Goal: Register for event/course

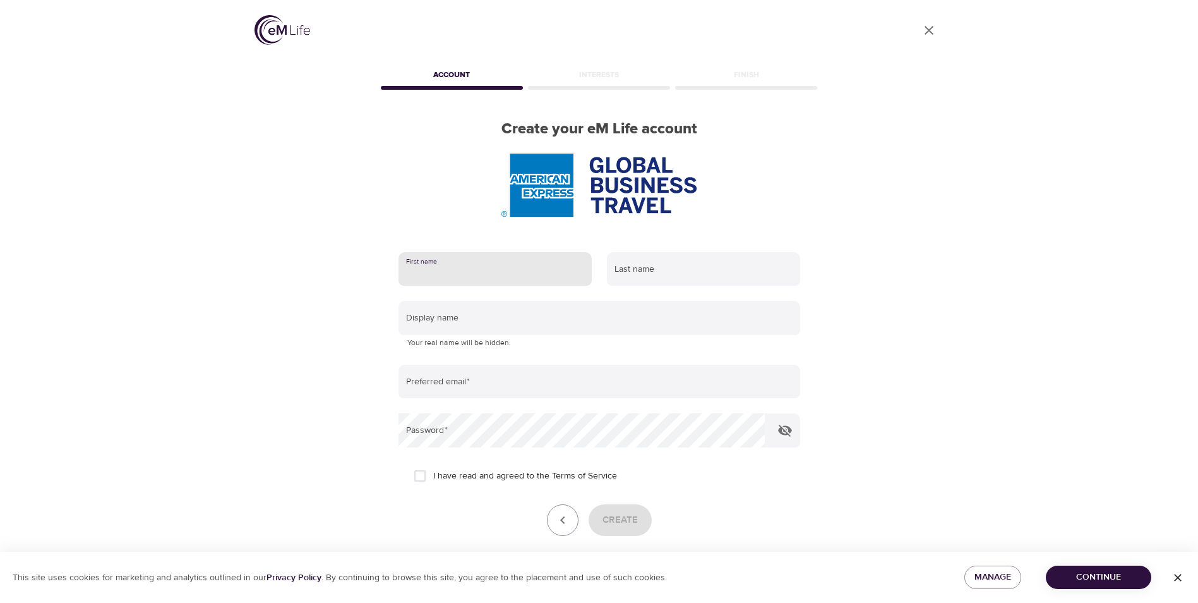
click at [468, 279] on input "text" at bounding box center [495, 269] width 193 height 34
type input "[PERSON_NAME]"
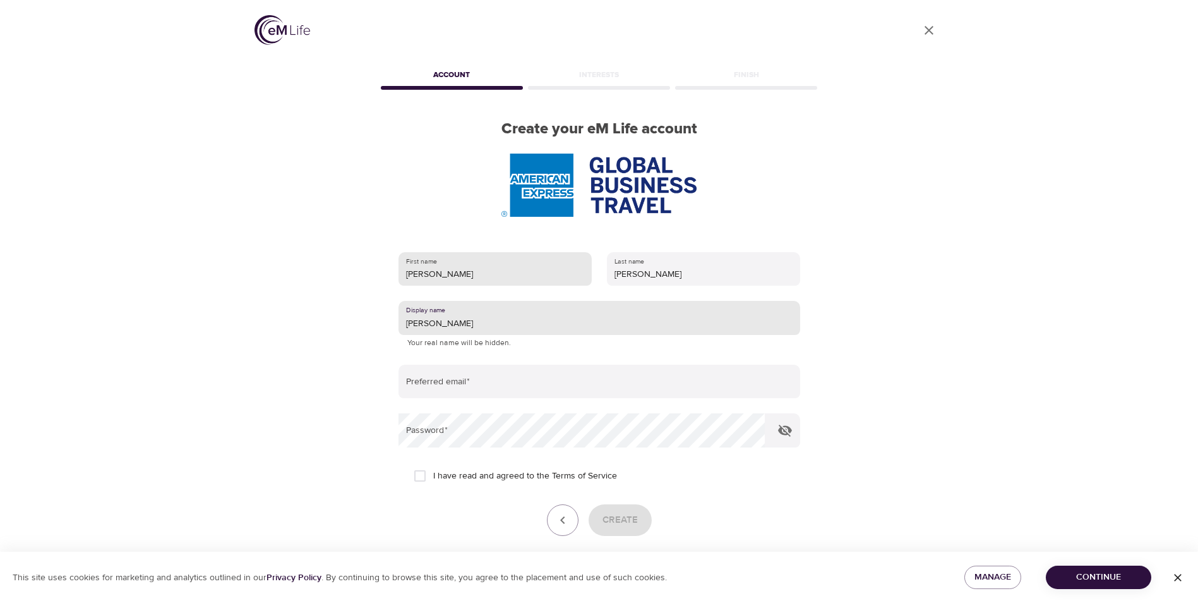
type input "[PERSON_NAME]"
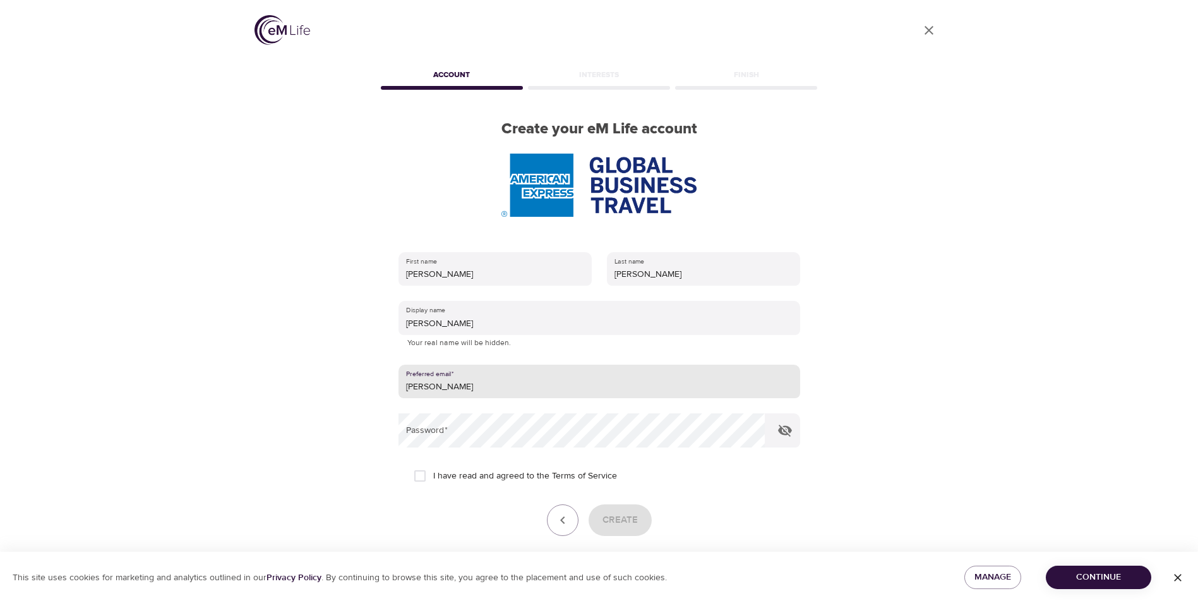
type input "[PERSON_NAME][EMAIL_ADDRESS][DOMAIN_NAME]"
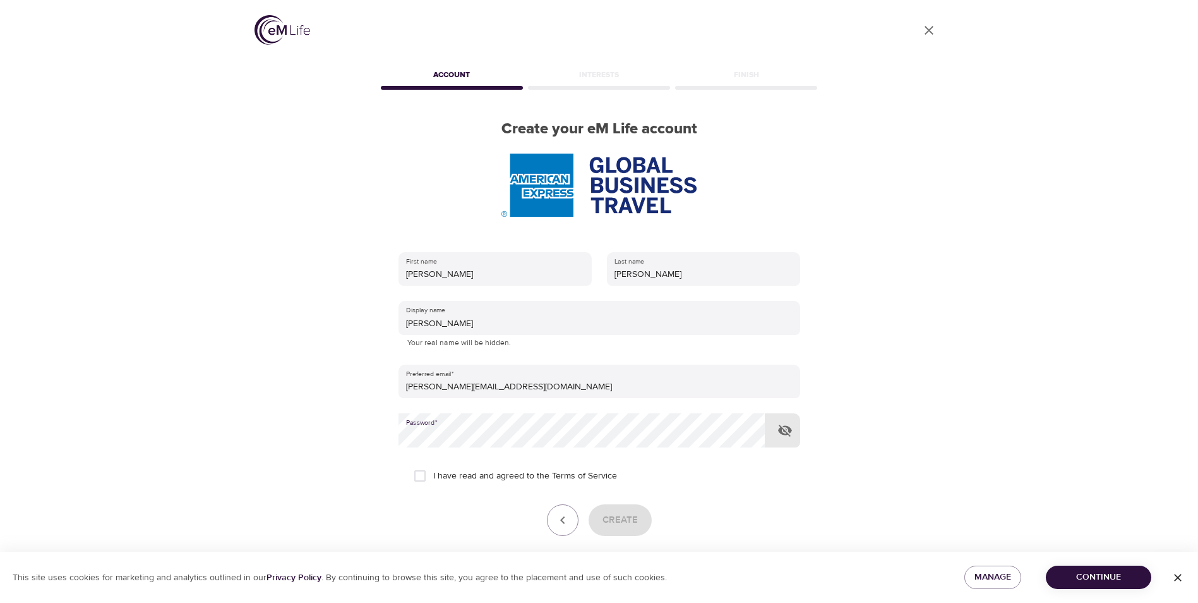
click at [781, 431] on icon "button" at bounding box center [785, 431] width 14 height 12
click at [303, 428] on div "User Profile Account Interests Finish Create your eM Life account First name [P…" at bounding box center [599, 301] width 720 height 603
click at [416, 474] on input "I have read and agreed to the Terms of Service" at bounding box center [420, 475] width 27 height 27
checkbox input "true"
click at [621, 529] on button "Create" at bounding box center [620, 520] width 63 height 32
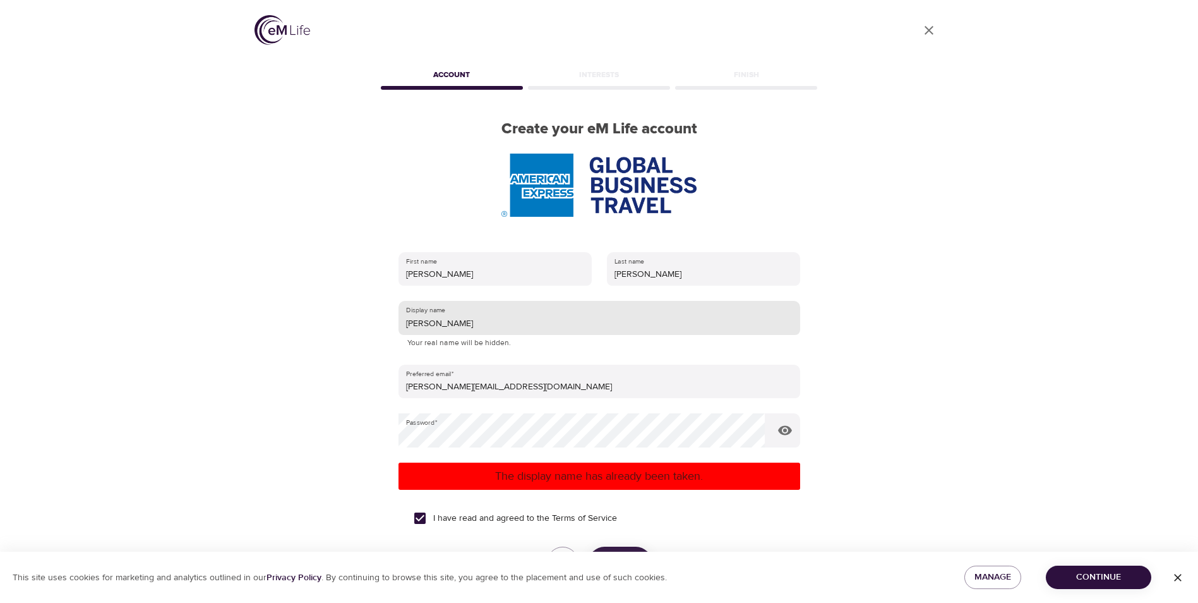
click at [442, 320] on input "[PERSON_NAME]" at bounding box center [600, 318] width 402 height 34
type input "[PERSON_NAME]"
click at [539, 472] on p "The display name has already been taken." at bounding box center [600, 476] width 392 height 17
click at [593, 483] on p "The display name has already been taken." at bounding box center [600, 476] width 392 height 17
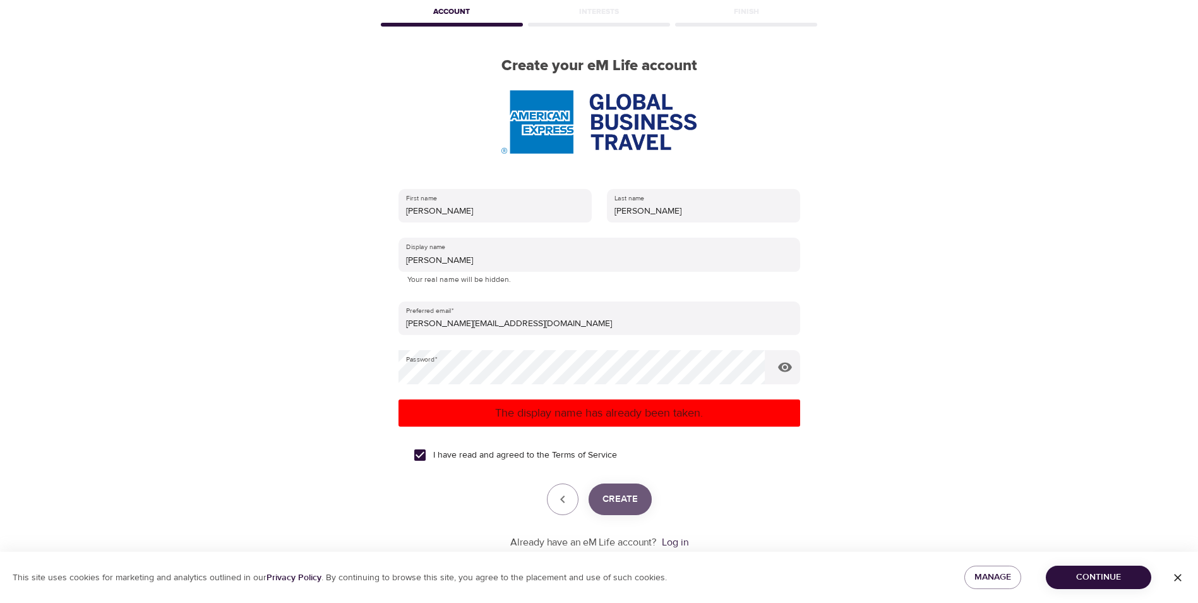
click at [637, 488] on button "Create" at bounding box center [620, 499] width 63 height 32
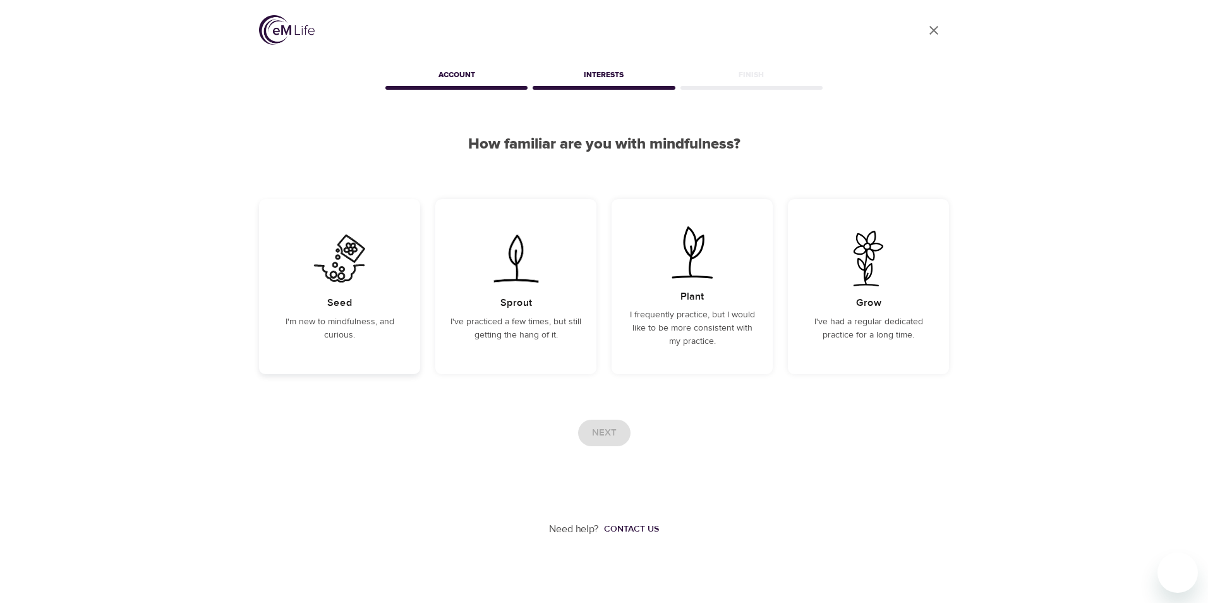
click at [352, 284] on img at bounding box center [340, 259] width 64 height 56
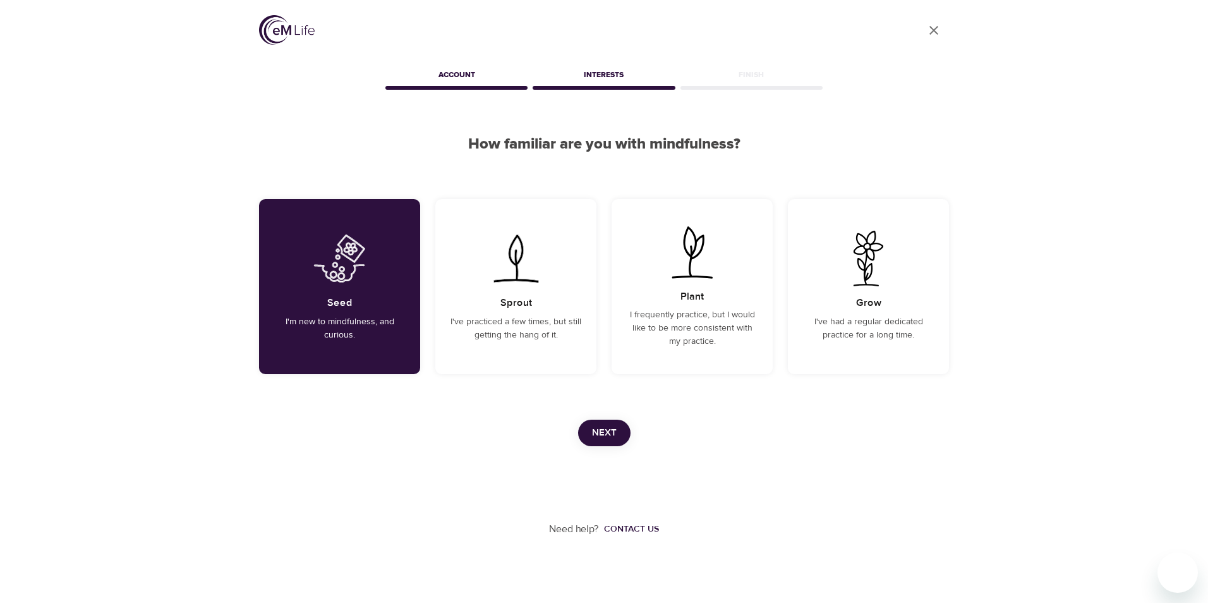
click at [615, 426] on span "Next" at bounding box center [604, 433] width 25 height 16
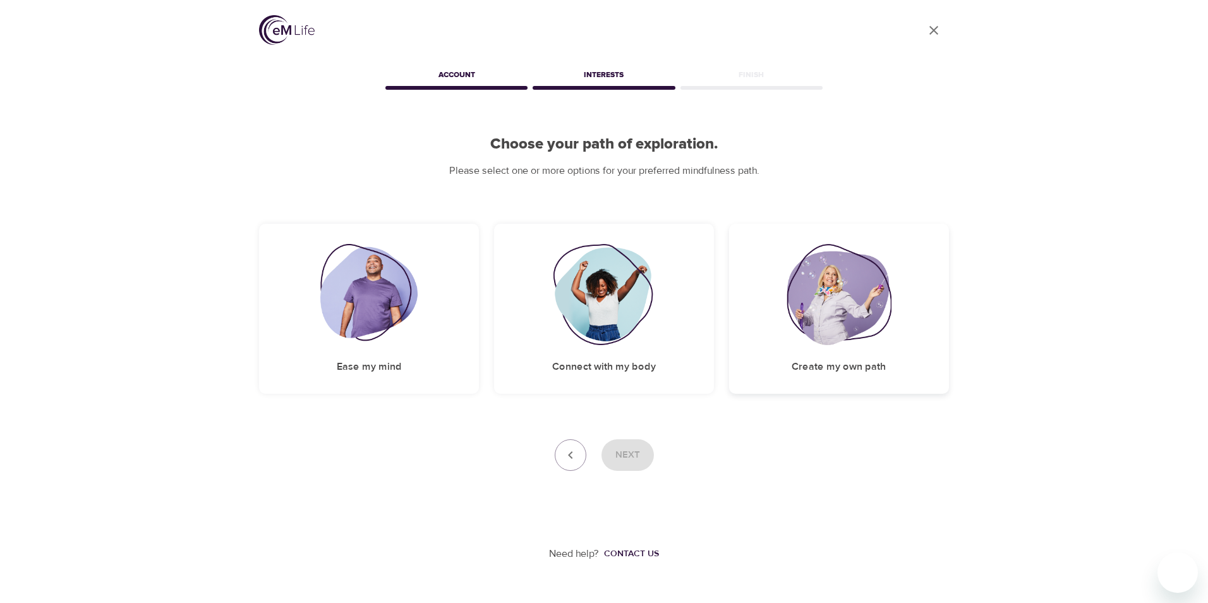
click at [810, 329] on img at bounding box center [839, 294] width 105 height 101
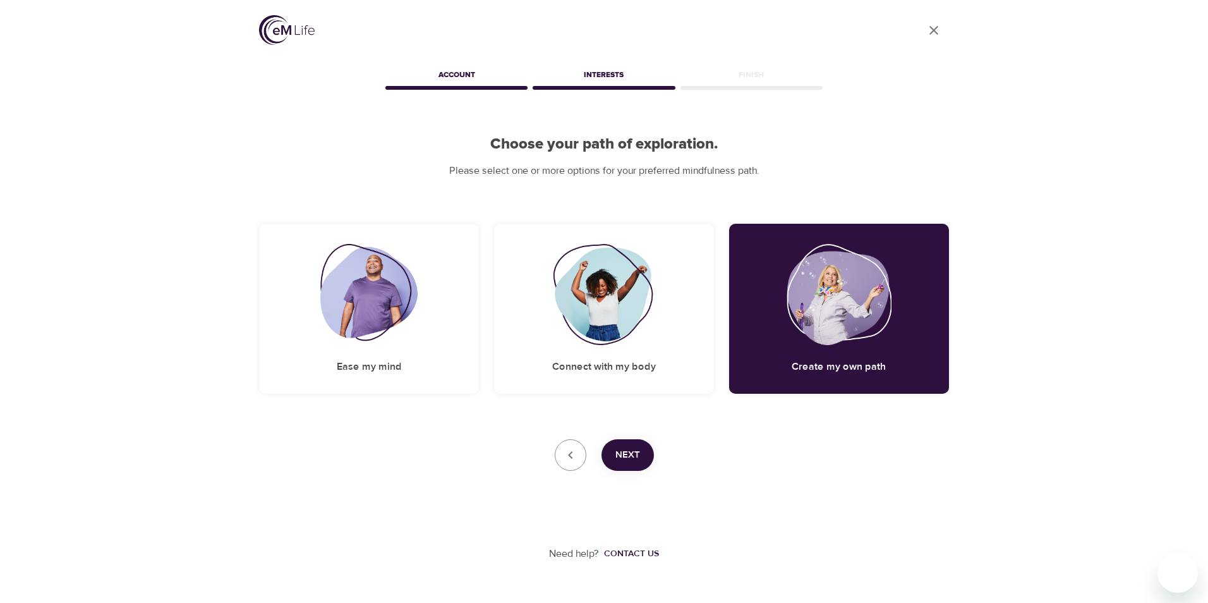
click at [642, 454] on button "Next" at bounding box center [627, 455] width 52 height 32
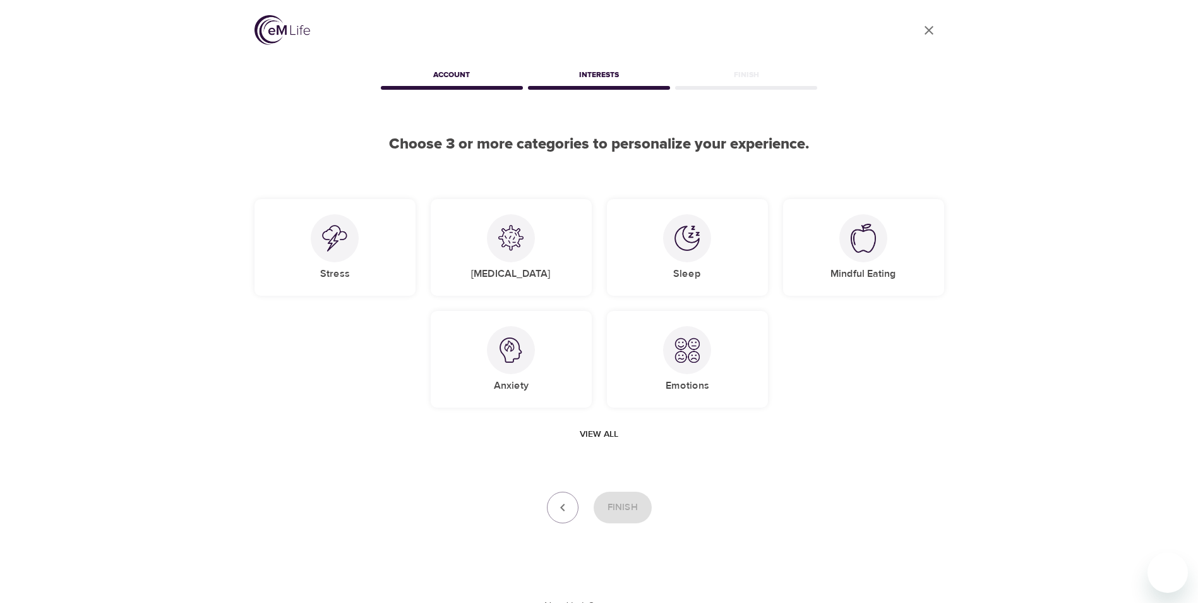
click at [612, 434] on span "View all" at bounding box center [599, 434] width 39 height 16
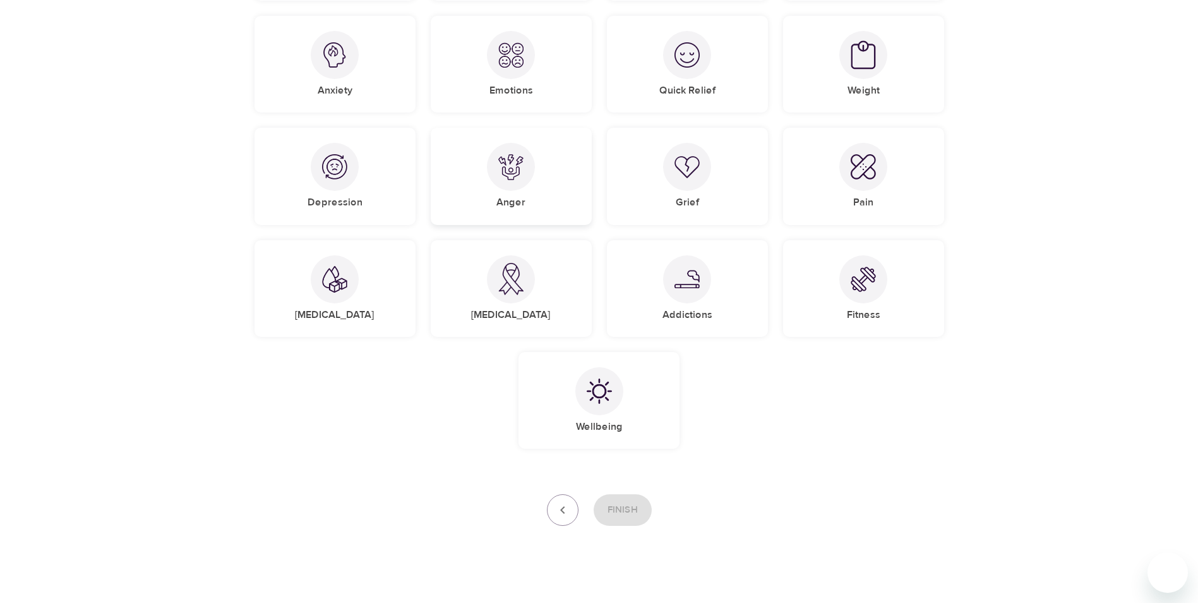
scroll to position [308, 0]
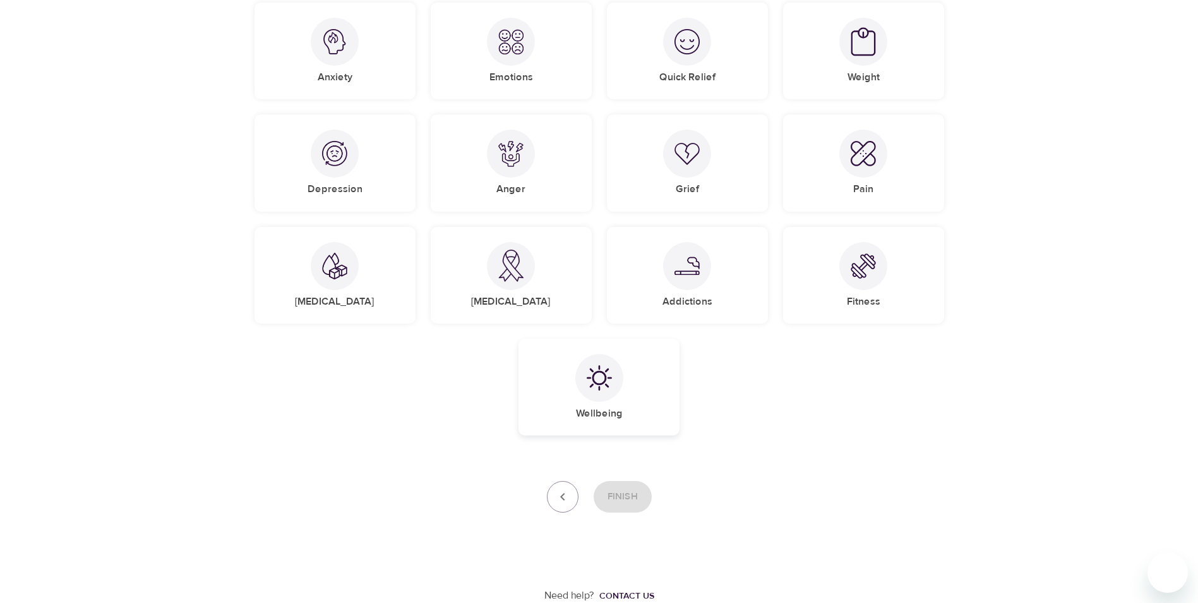
click at [592, 378] on img at bounding box center [599, 377] width 25 height 25
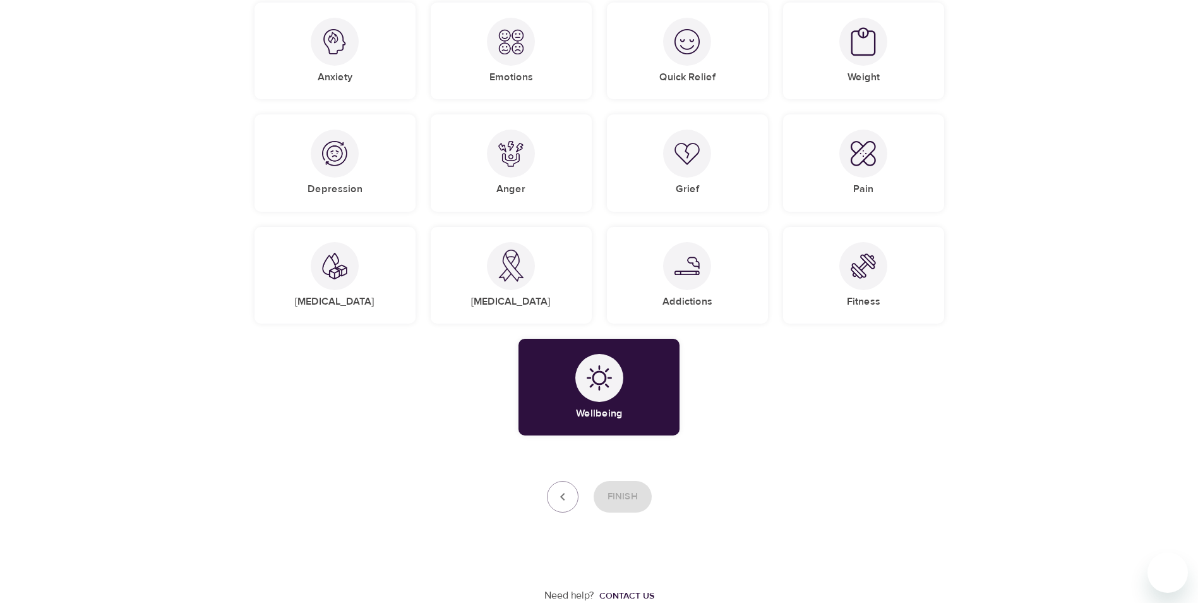
scroll to position [0, 0]
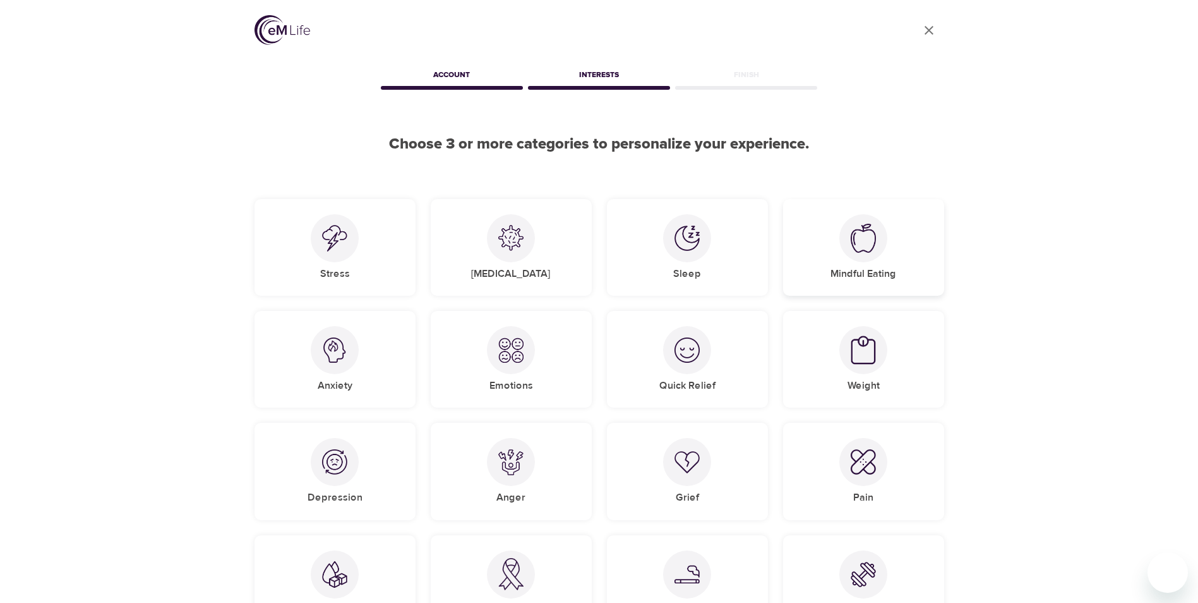
click at [887, 219] on div "Mindful Eating" at bounding box center [863, 247] width 161 height 97
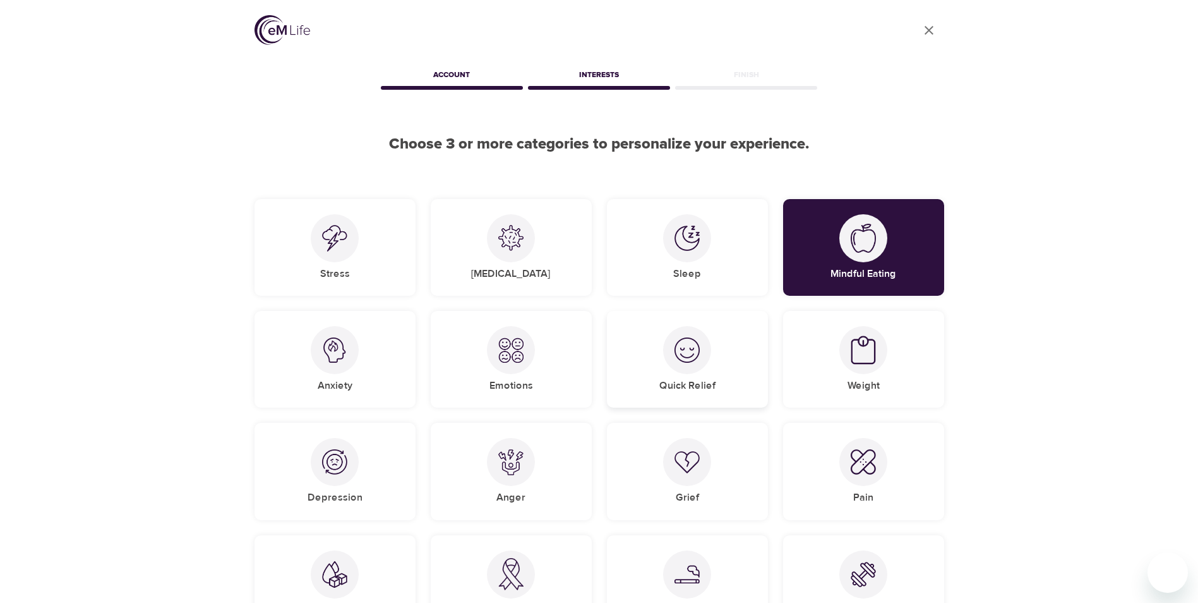
click at [713, 385] on h5 "Quick Relief" at bounding box center [688, 385] width 56 height 13
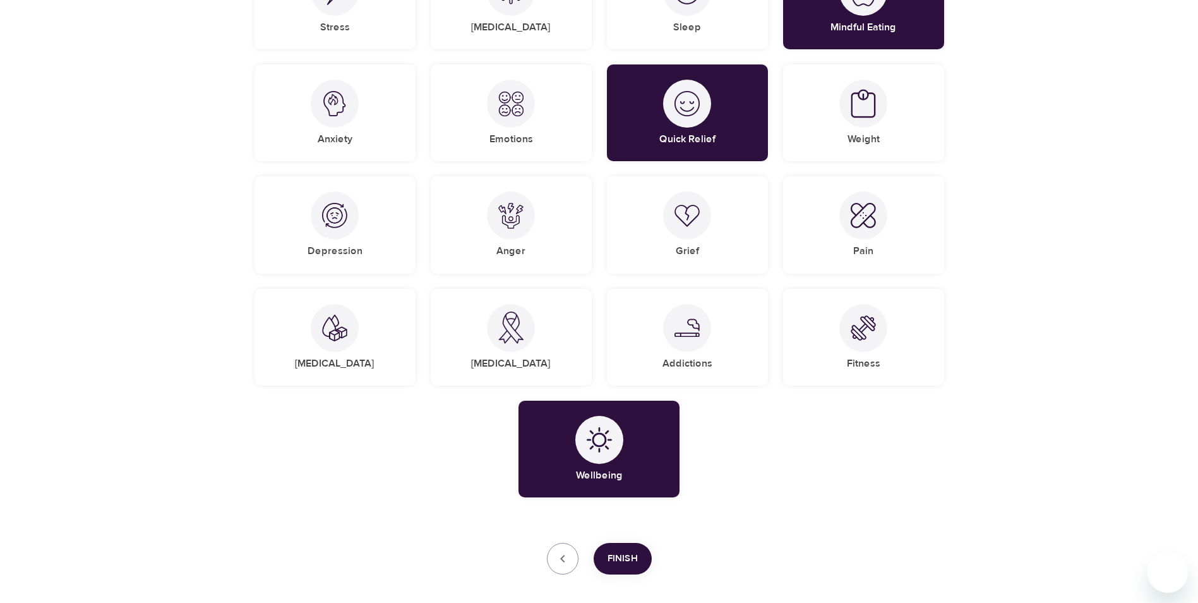
scroll to position [308, 0]
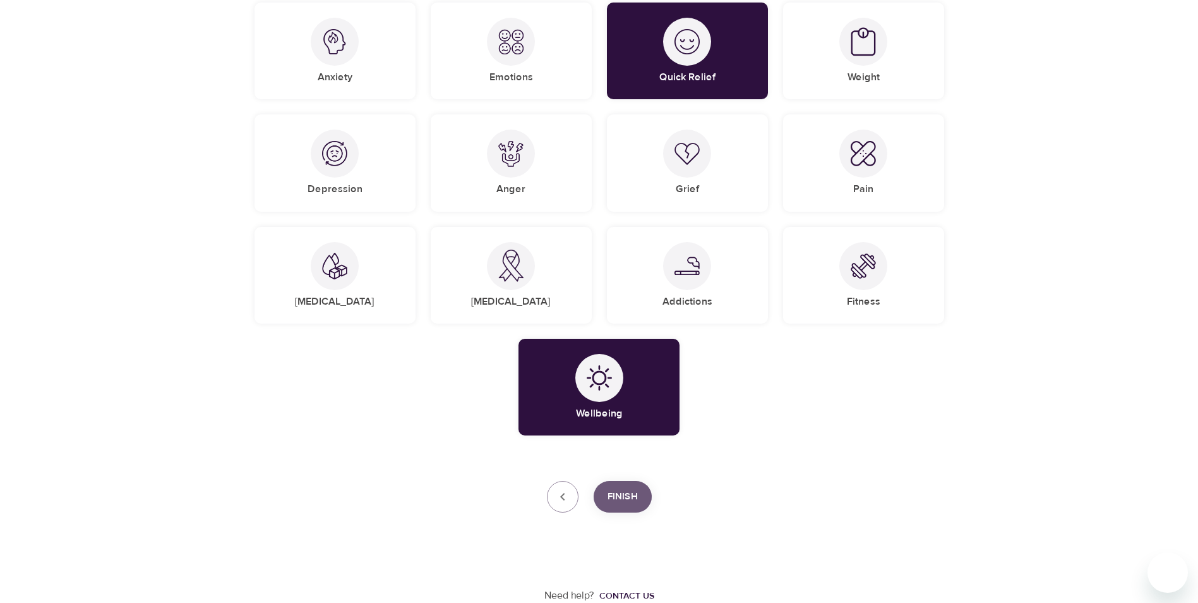
click at [624, 500] on span "Finish" at bounding box center [623, 496] width 30 height 16
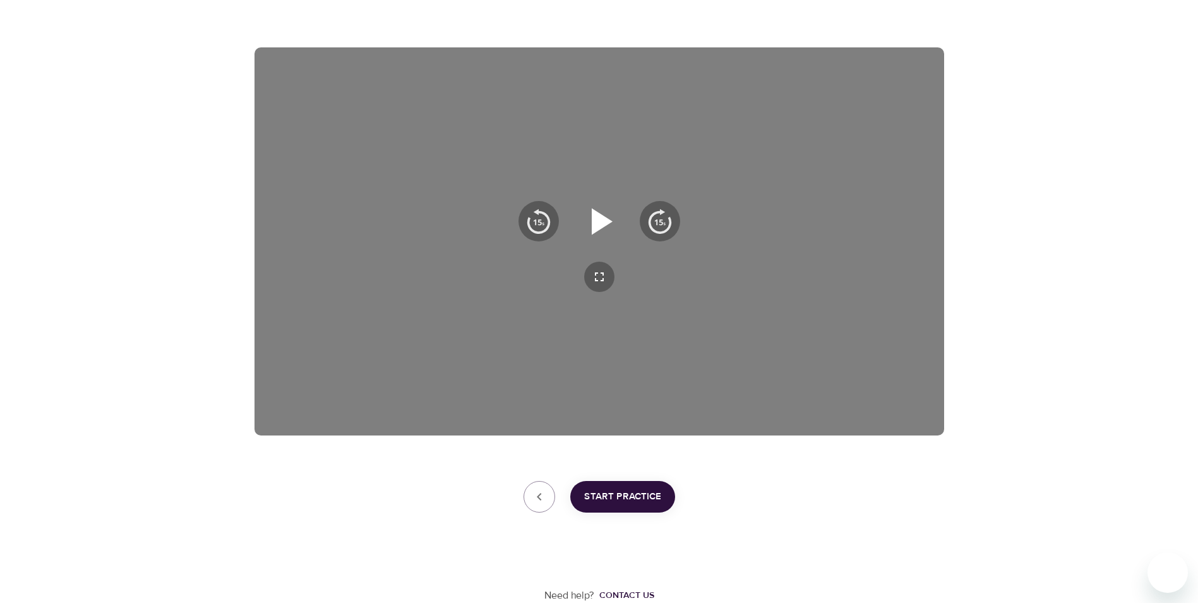
click at [600, 222] on icon "button" at bounding box center [602, 221] width 21 height 27
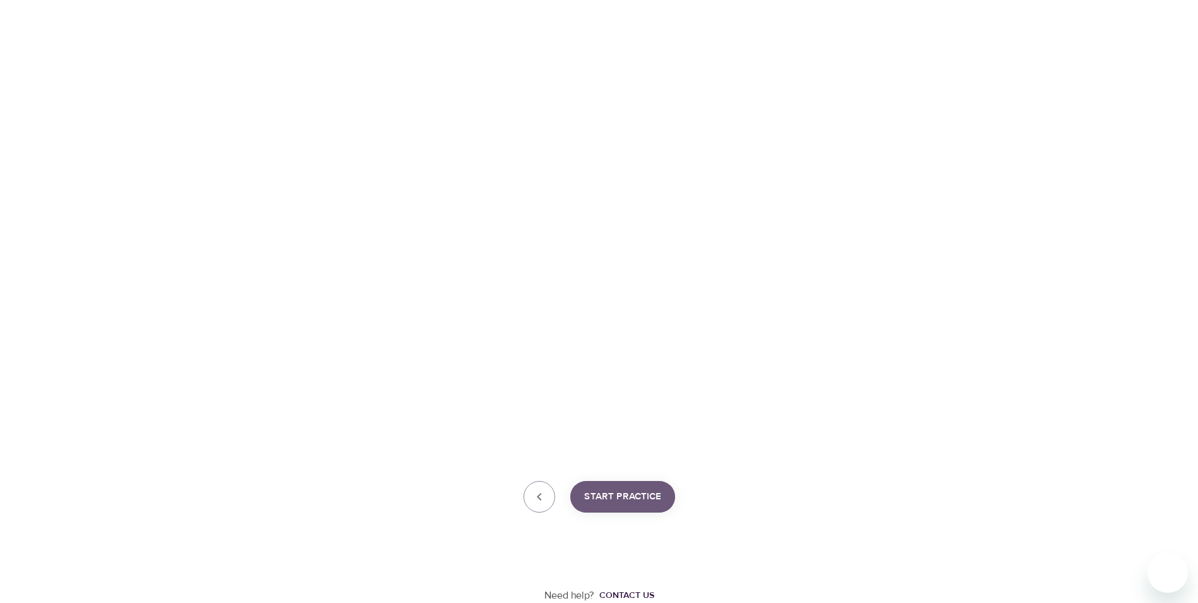
click at [624, 495] on span "Start Practice" at bounding box center [622, 496] width 77 height 16
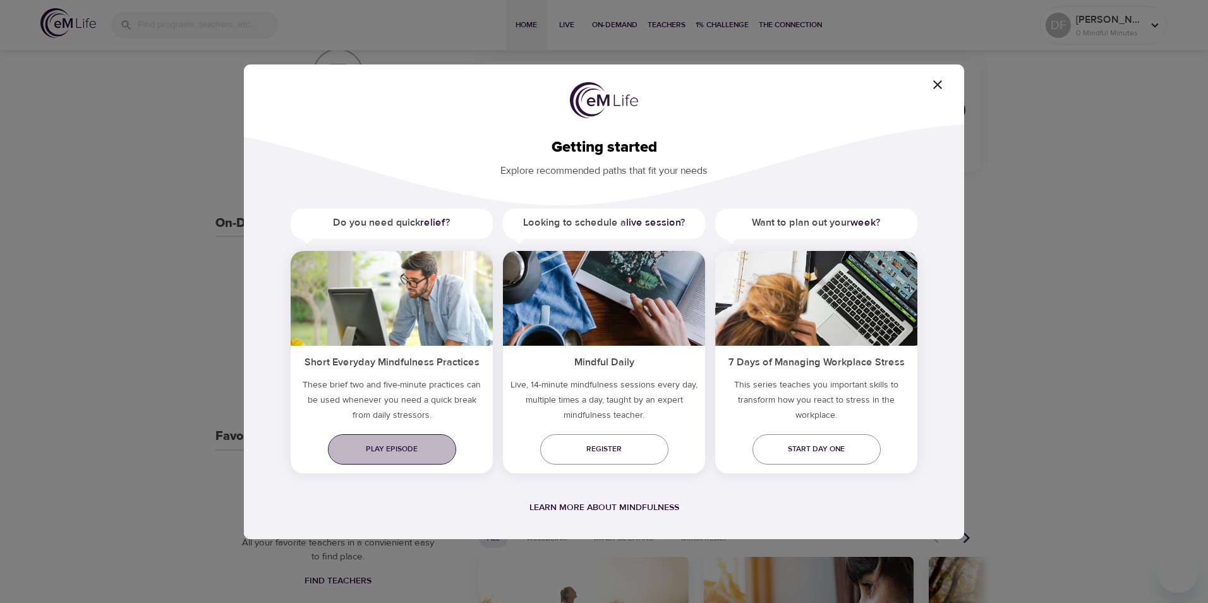
click at [368, 453] on span "Play episode" at bounding box center [392, 448] width 108 height 13
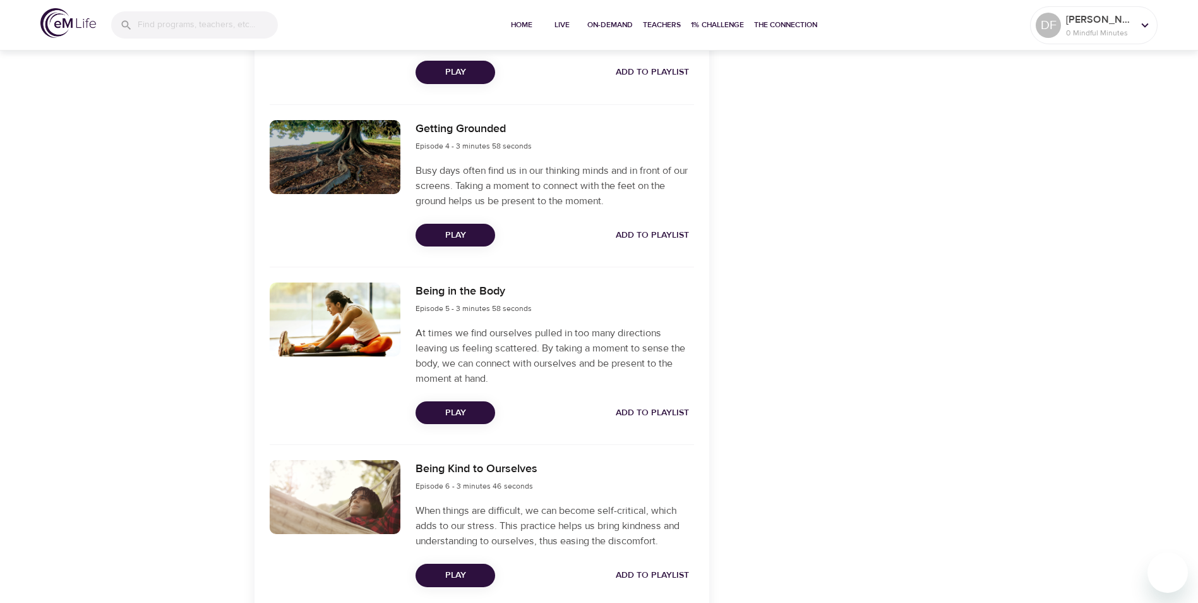
scroll to position [884, 0]
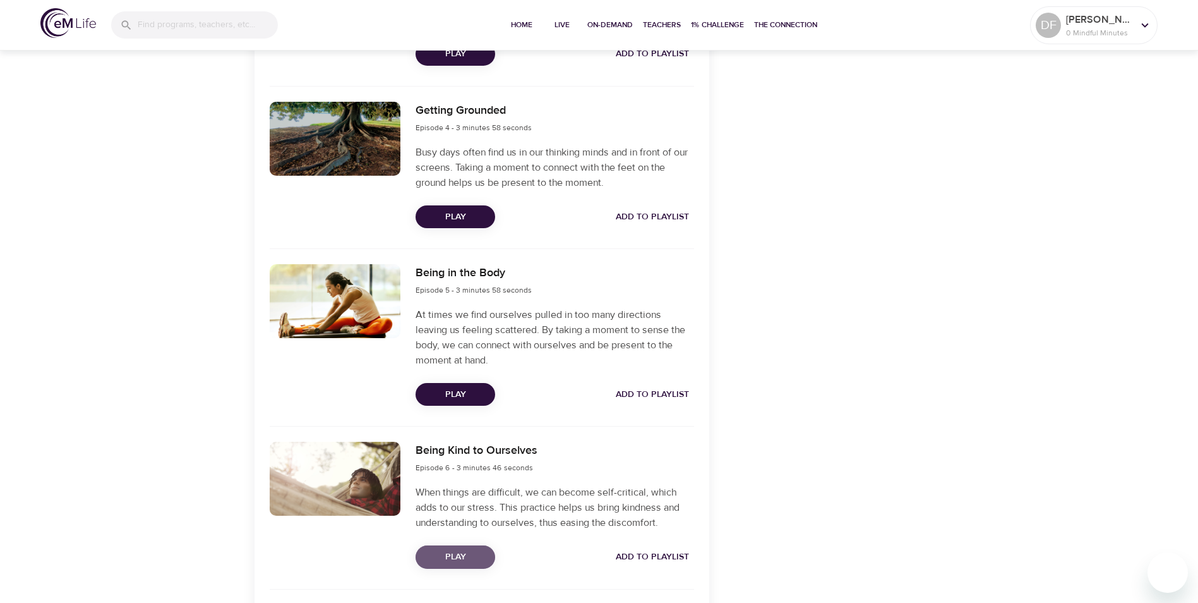
click at [461, 560] on span "Play" at bounding box center [455, 557] width 59 height 16
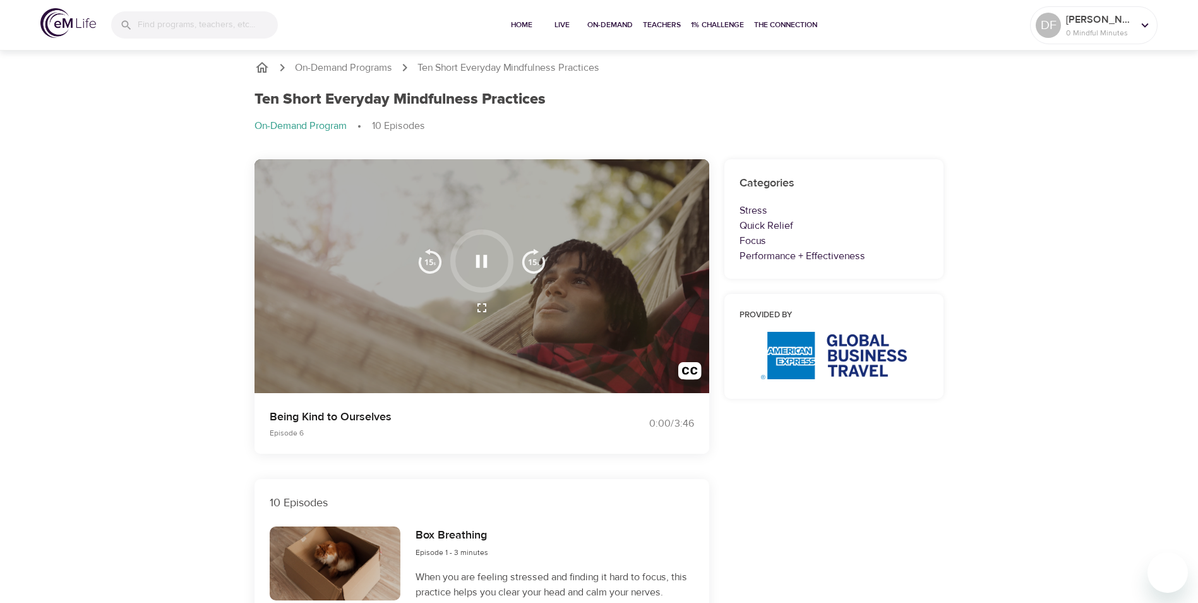
scroll to position [0, 0]
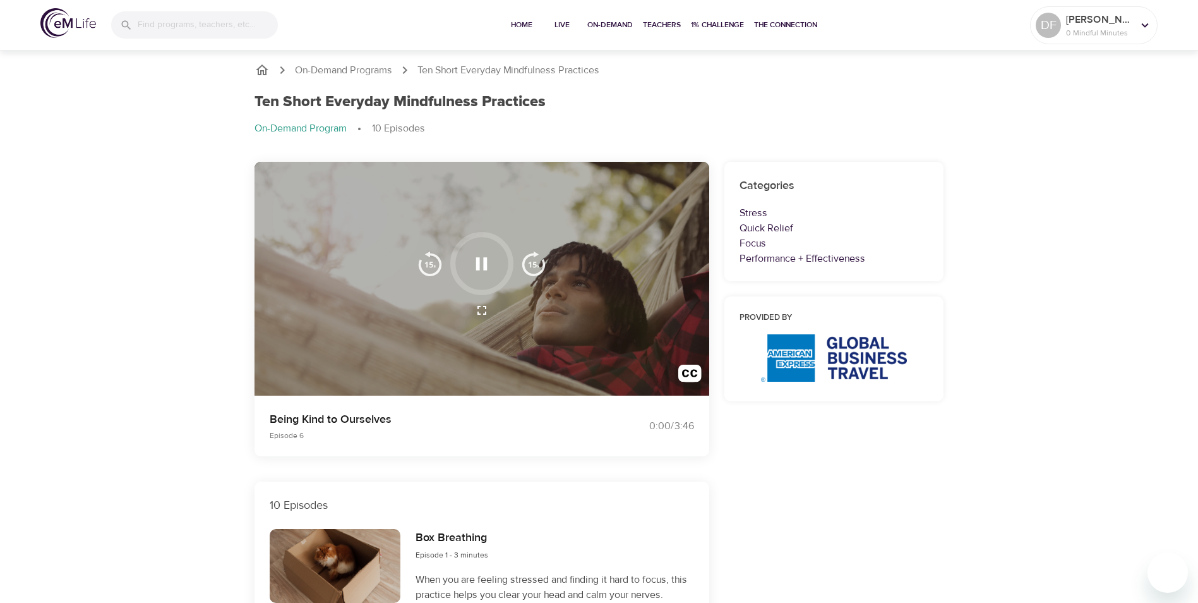
click at [475, 315] on icon "button" at bounding box center [481, 310] width 15 height 15
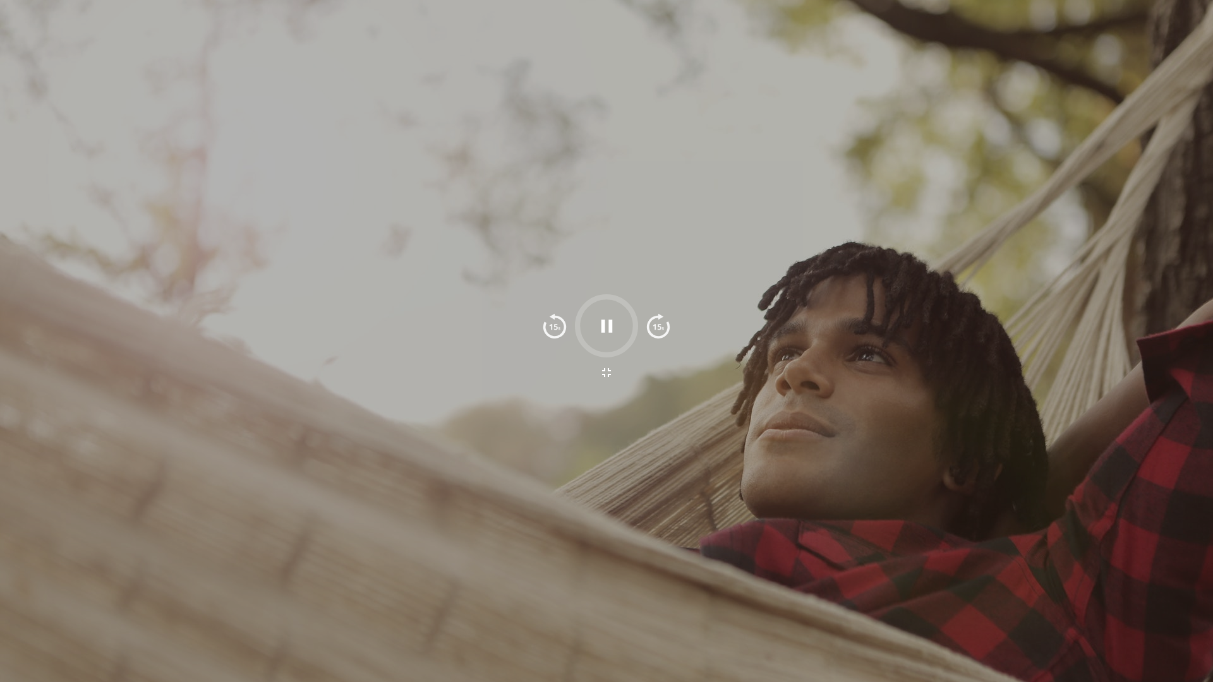
click at [628, 315] on div at bounding box center [606, 325] width 63 height 63
click at [531, 464] on div at bounding box center [606, 341] width 1213 height 682
click at [521, 602] on div at bounding box center [606, 341] width 1213 height 682
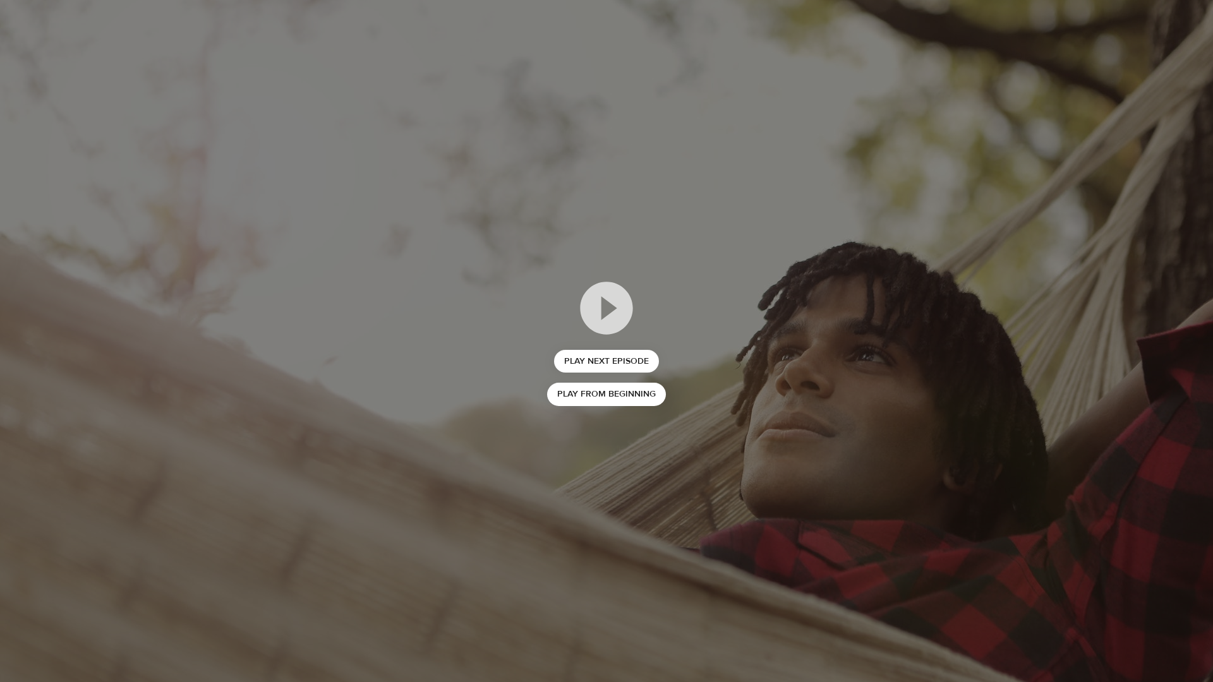
click at [1198, 0] on div "Play Next Episode Play from beginning" at bounding box center [606, 341] width 1213 height 682
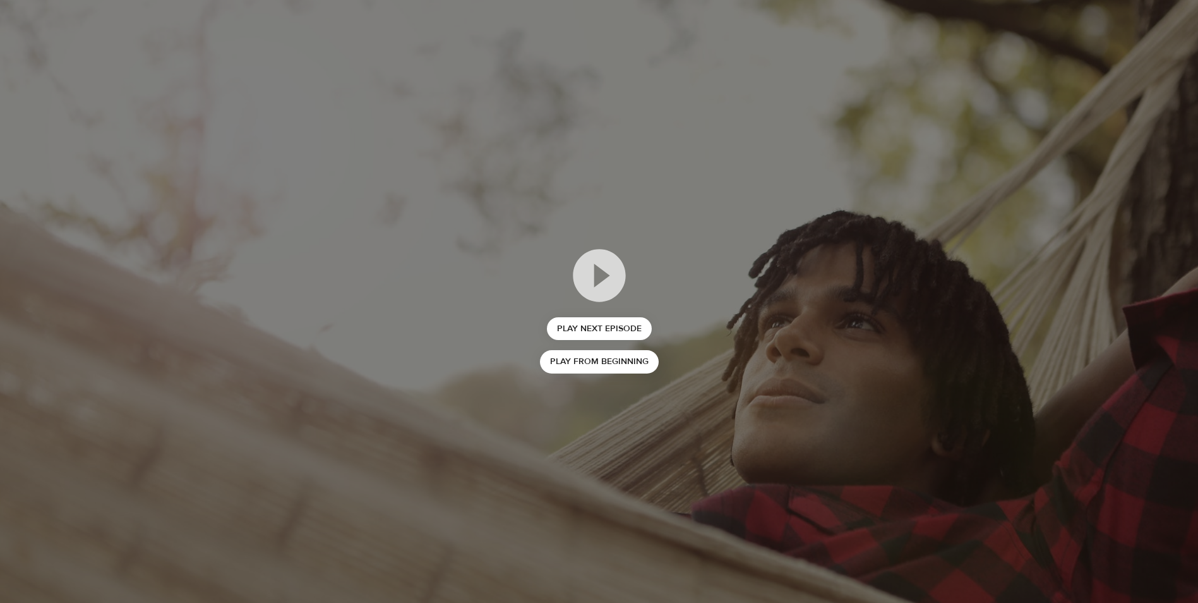
scroll to position [569, 0]
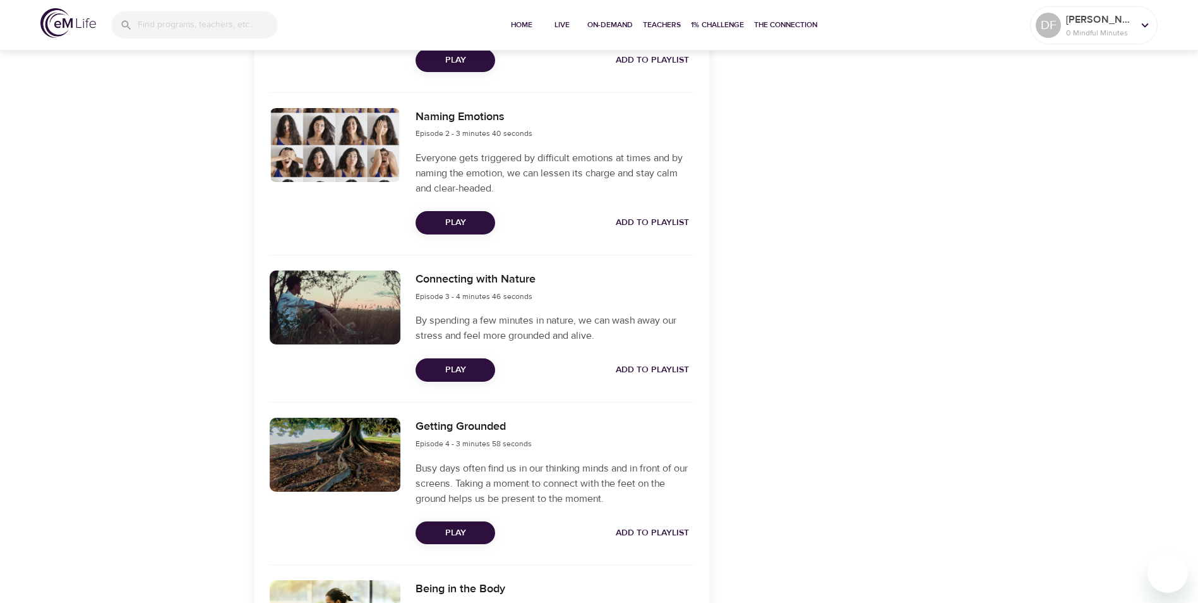
click at [475, 375] on span "Play" at bounding box center [455, 370] width 59 height 16
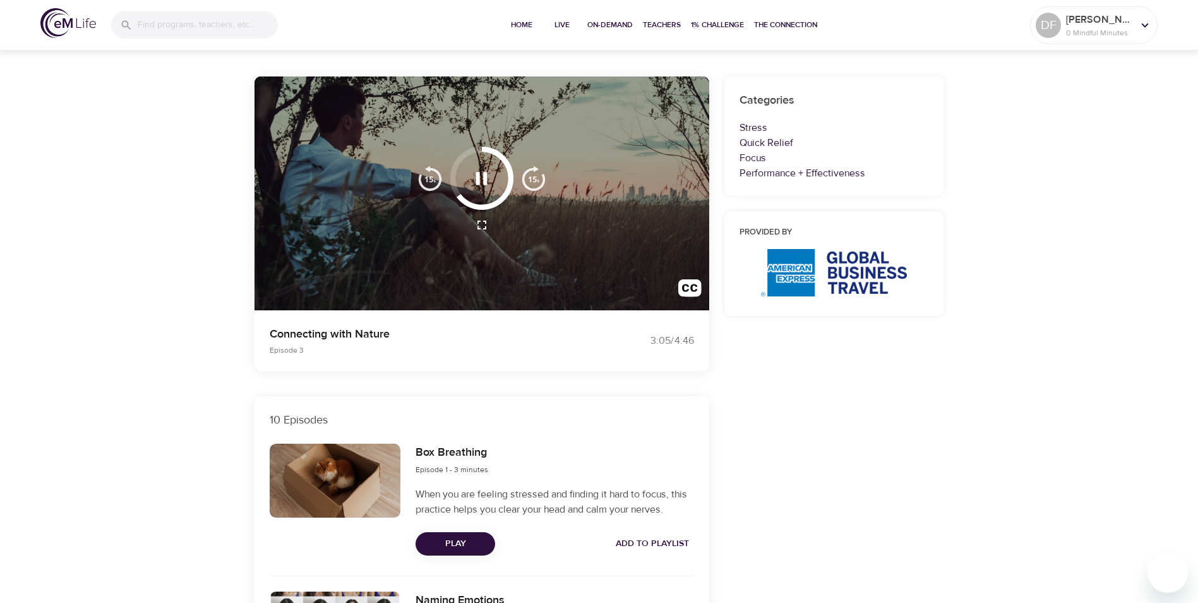
scroll to position [63, 0]
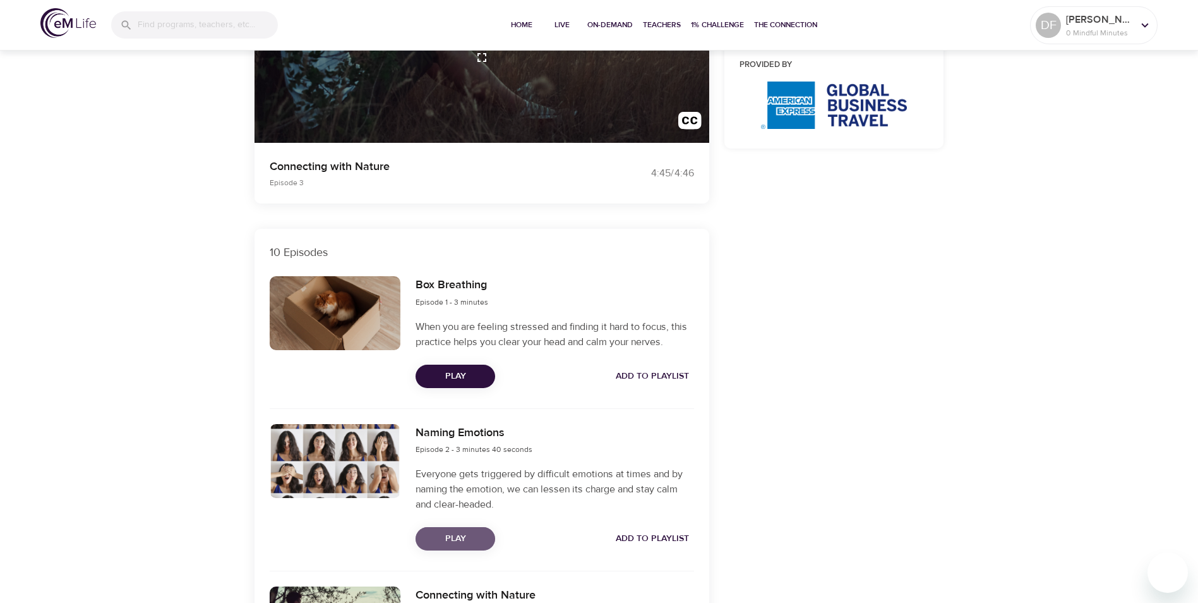
click at [438, 543] on span "Play" at bounding box center [455, 539] width 59 height 16
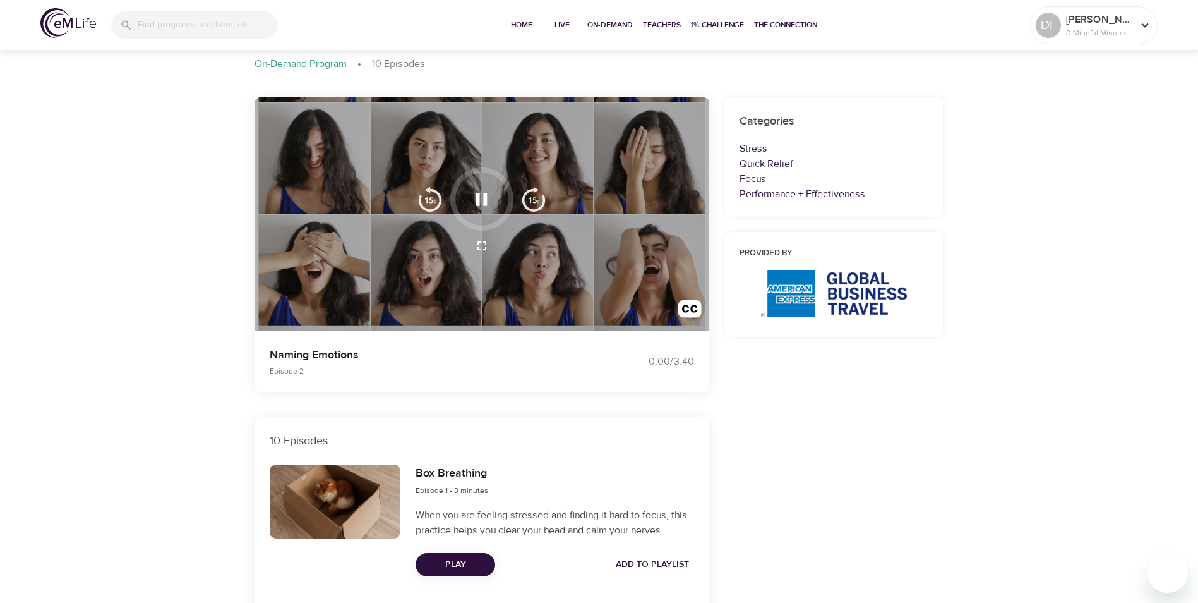
scroll to position [0, 0]
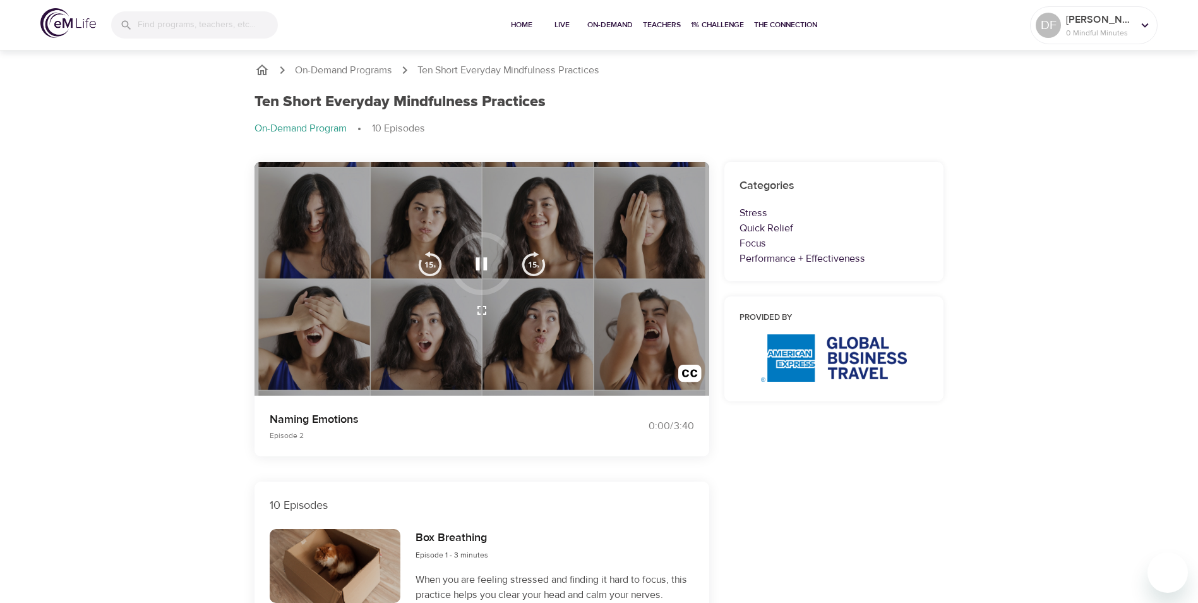
click at [493, 264] on button "button" at bounding box center [481, 263] width 37 height 37
click at [477, 320] on button "button" at bounding box center [482, 310] width 30 height 30
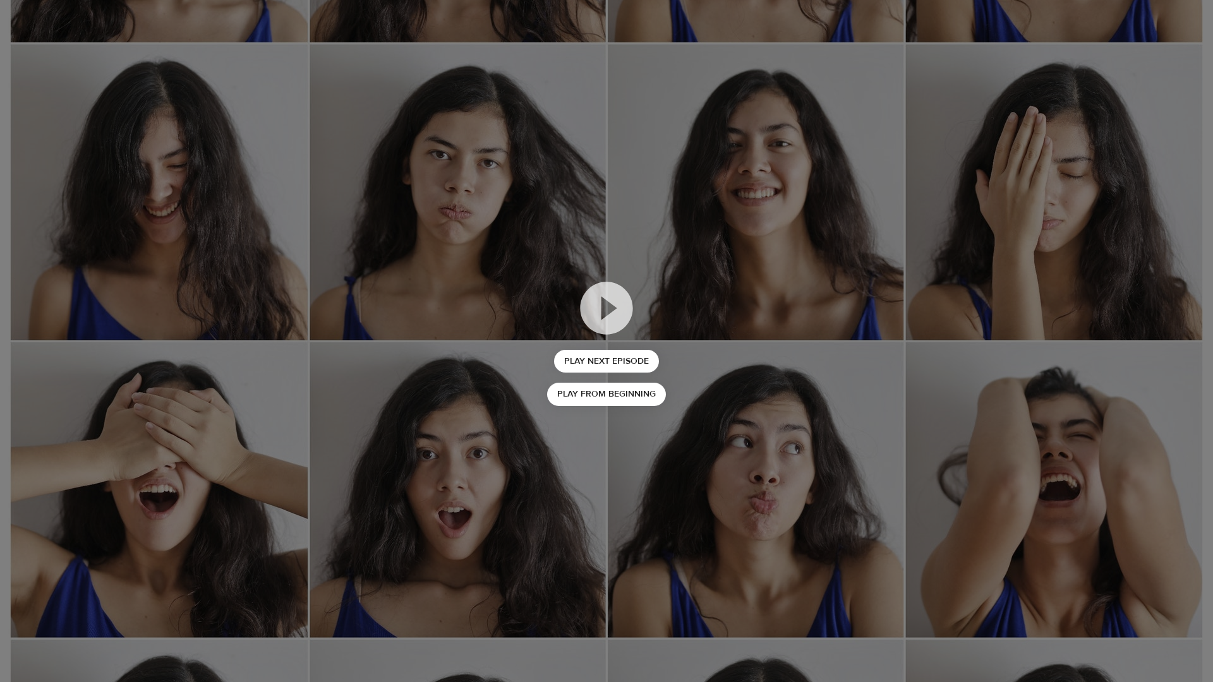
click at [598, 299] on icon at bounding box center [606, 308] width 52 height 52
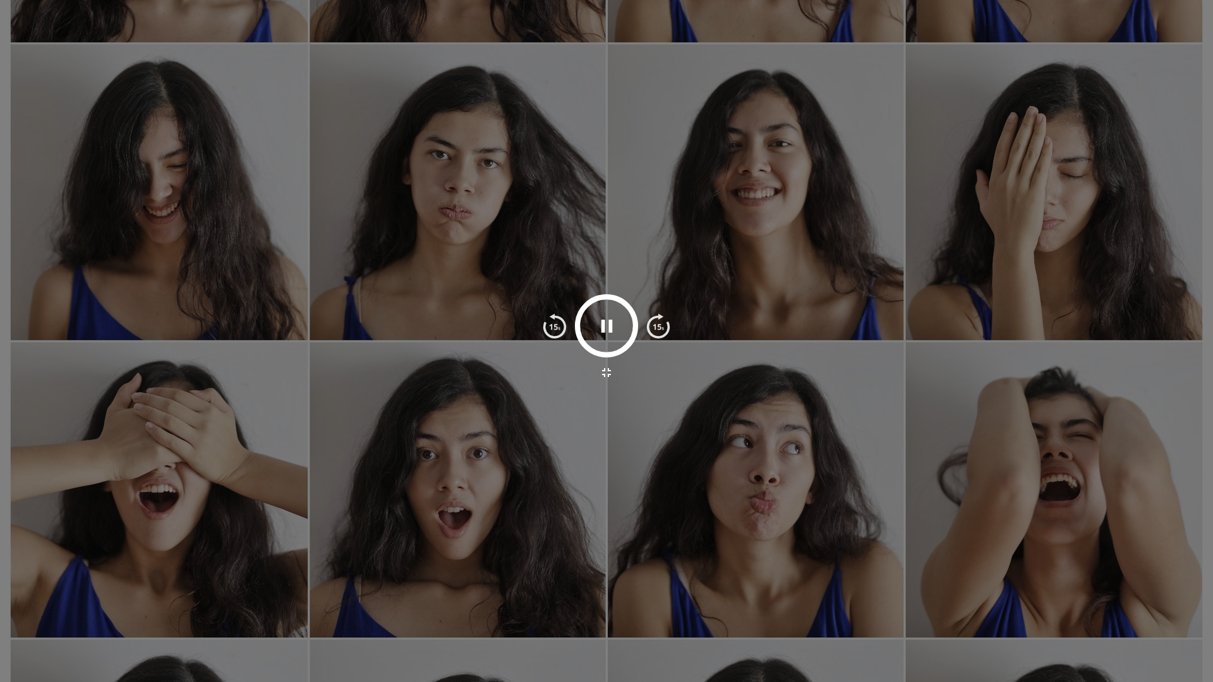
click at [546, 329] on div at bounding box center [606, 341] width 1213 height 682
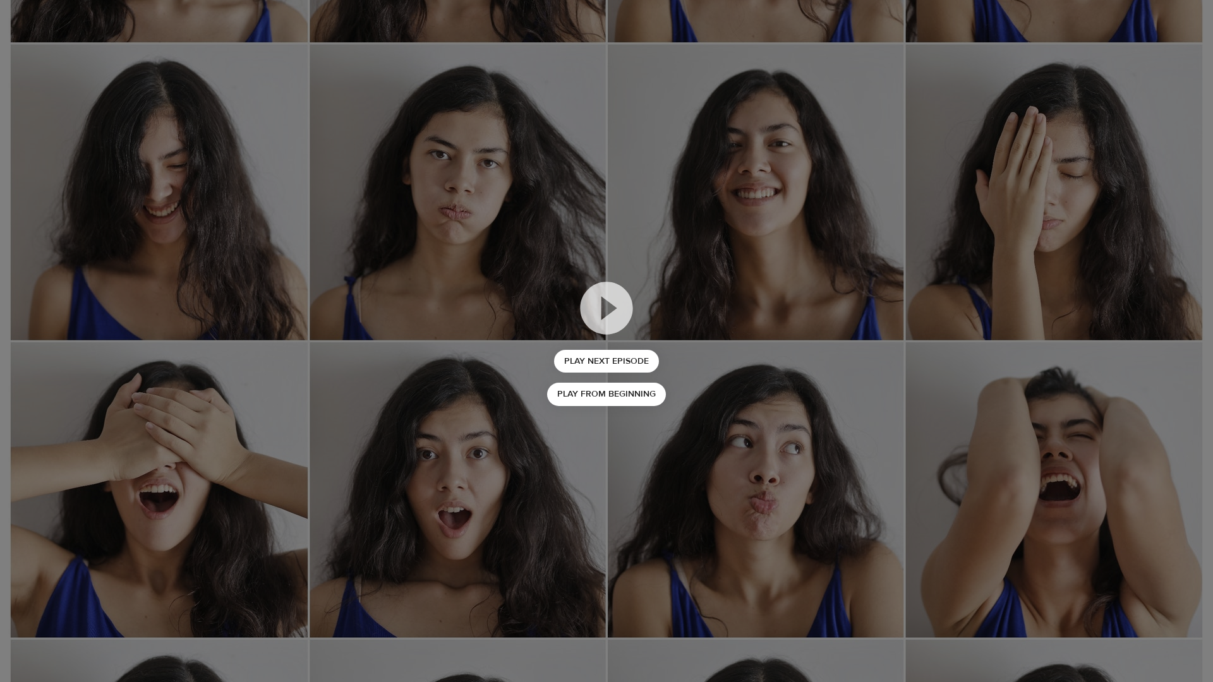
click at [608, 307] on icon at bounding box center [606, 308] width 63 height 63
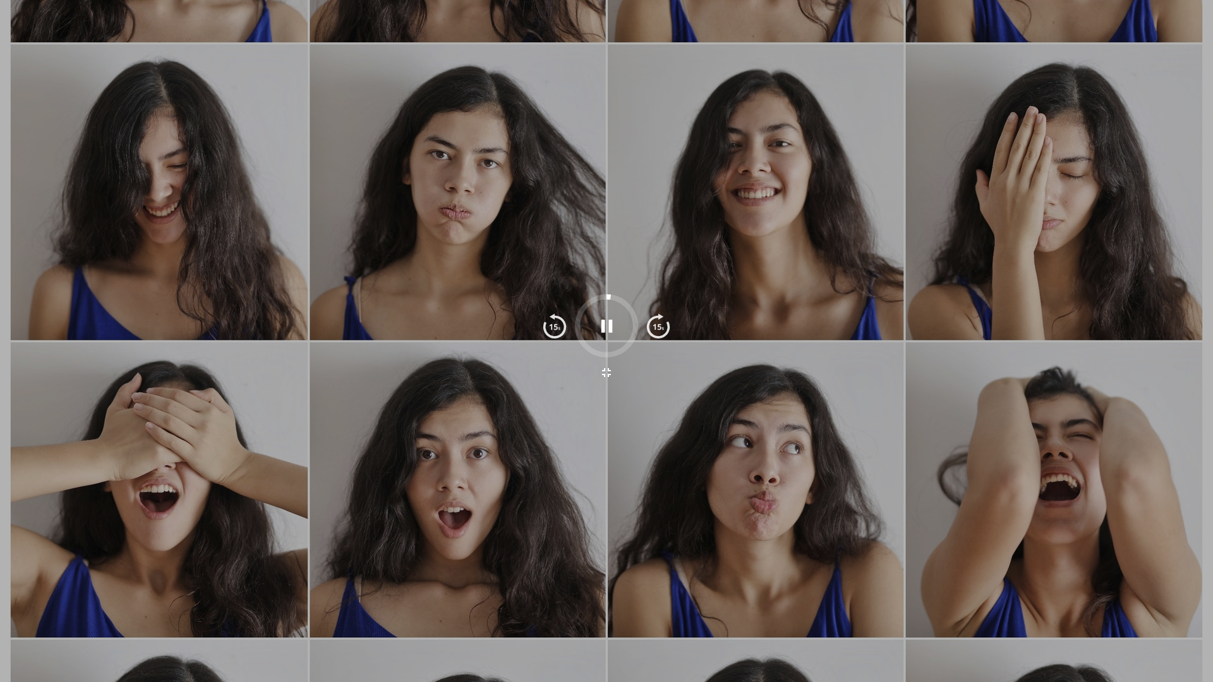
click at [603, 317] on icon "button" at bounding box center [607, 326] width 22 height 22
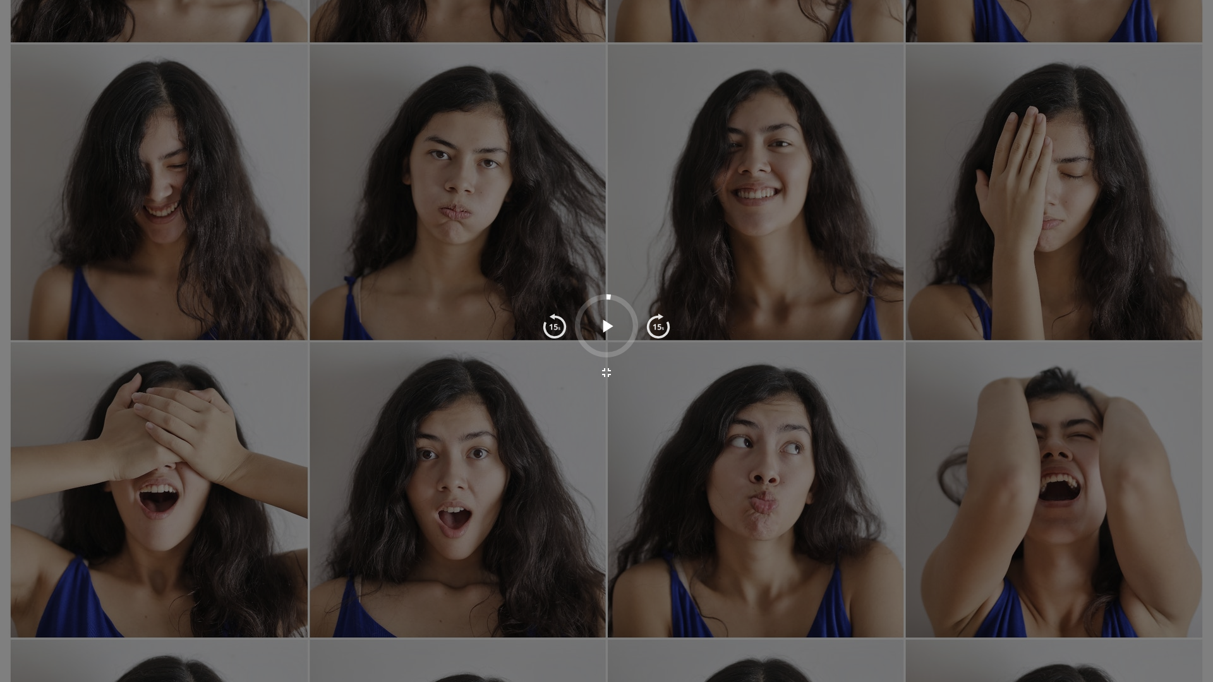
click at [656, 322] on img "button" at bounding box center [658, 325] width 25 height 25
click at [651, 327] on img "button" at bounding box center [658, 325] width 25 height 25
click at [610, 367] on icon "button" at bounding box center [606, 372] width 15 height 15
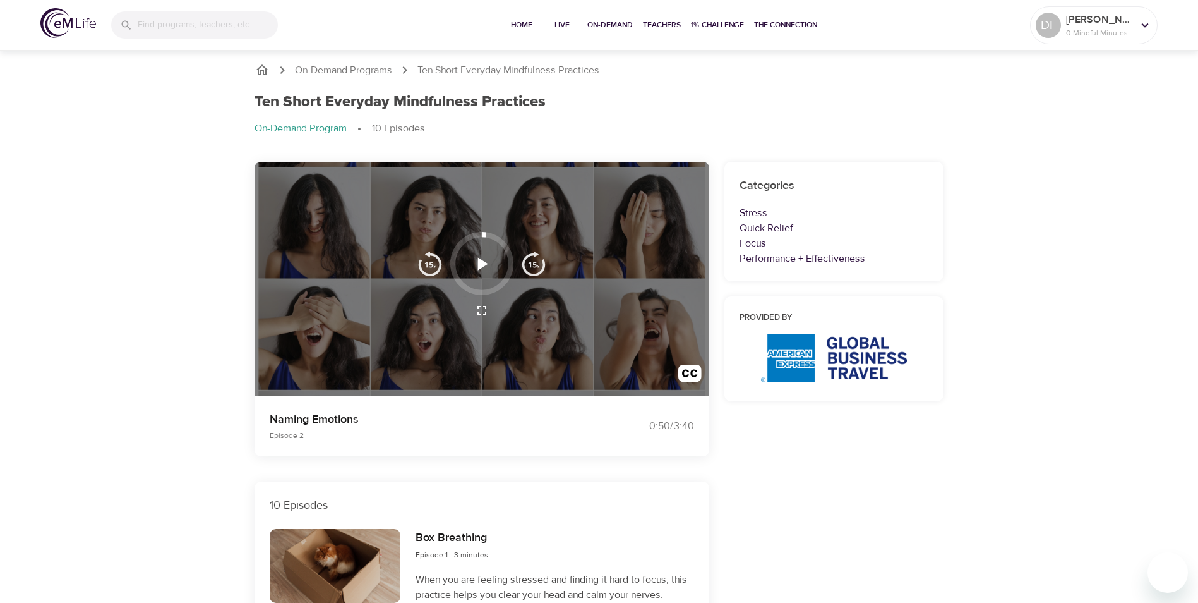
click at [476, 265] on icon "button" at bounding box center [482, 264] width 22 height 22
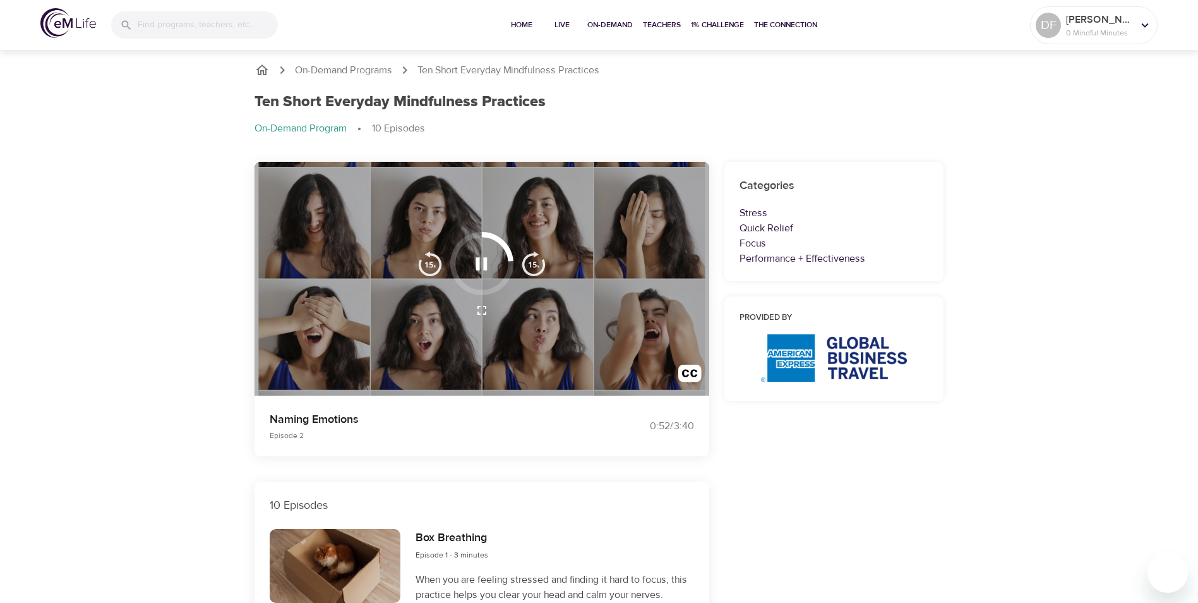
click at [383, 442] on div "Naming Emotions Episode 2" at bounding box center [427, 425] width 330 height 45
click at [515, 429] on div "Naming Emotions Episode 2" at bounding box center [427, 425] width 330 height 45
drag, startPoint x: 509, startPoint y: 256, endPoint x: 452, endPoint y: 295, distance: 69.6
click at [452, 295] on div at bounding box center [481, 263] width 63 height 63
click at [461, 284] on div at bounding box center [481, 263] width 63 height 63
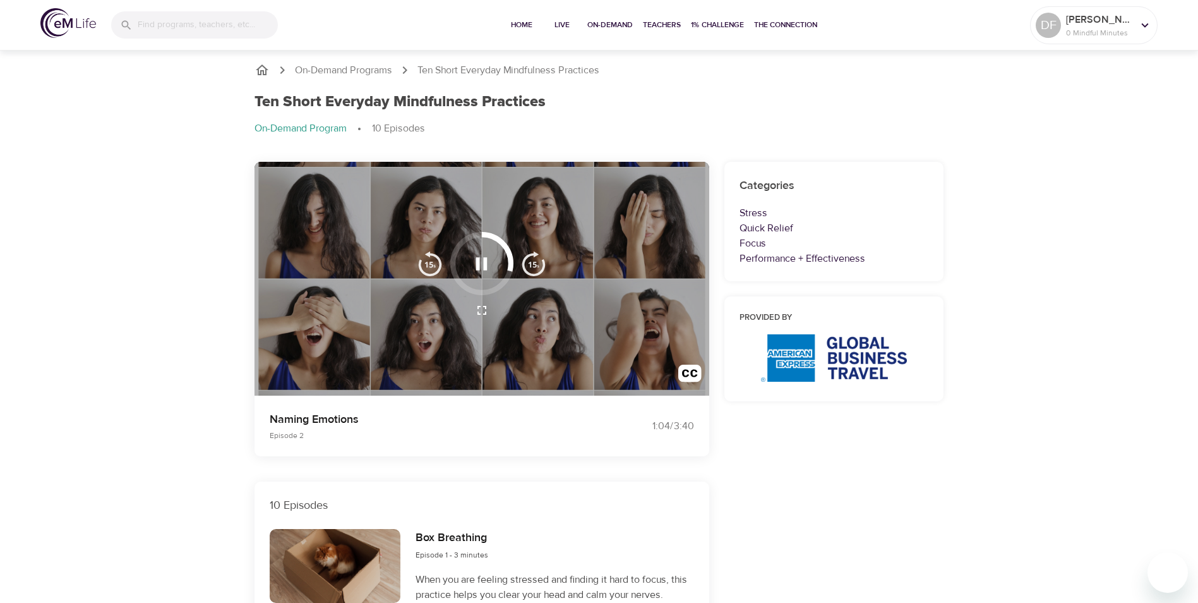
drag, startPoint x: 508, startPoint y: 265, endPoint x: 440, endPoint y: 255, distance: 68.4
click at [449, 274] on div at bounding box center [482, 263] width 144 height 63
click at [453, 254] on div at bounding box center [481, 263] width 63 height 63
click at [479, 268] on icon "button" at bounding box center [481, 263] width 11 height 13
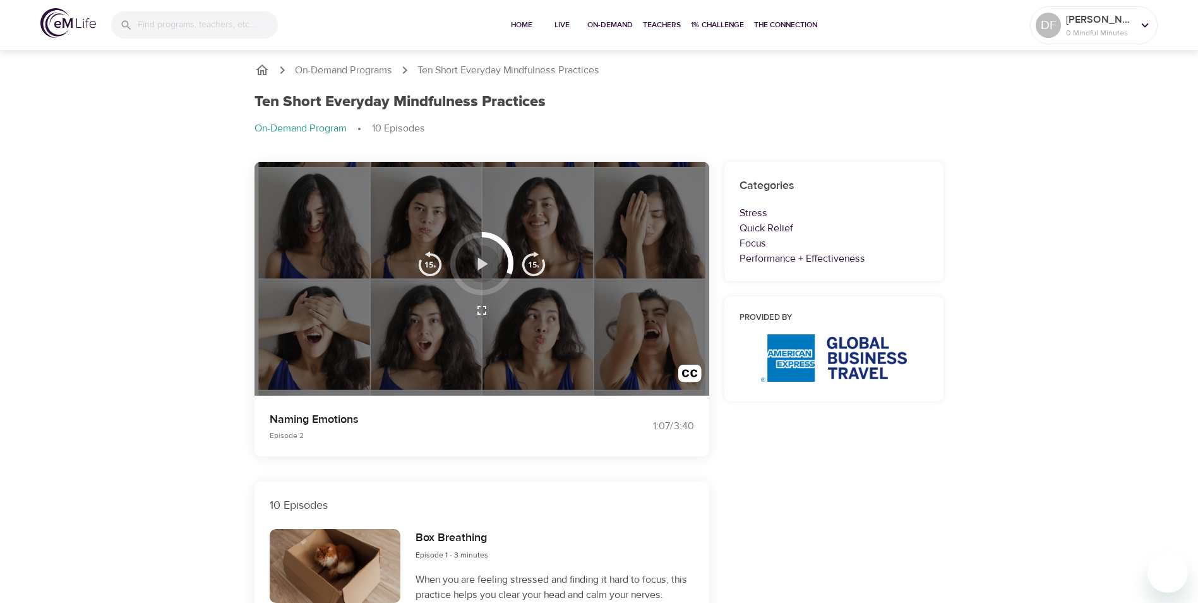
click at [479, 268] on icon "button" at bounding box center [483, 263] width 10 height 13
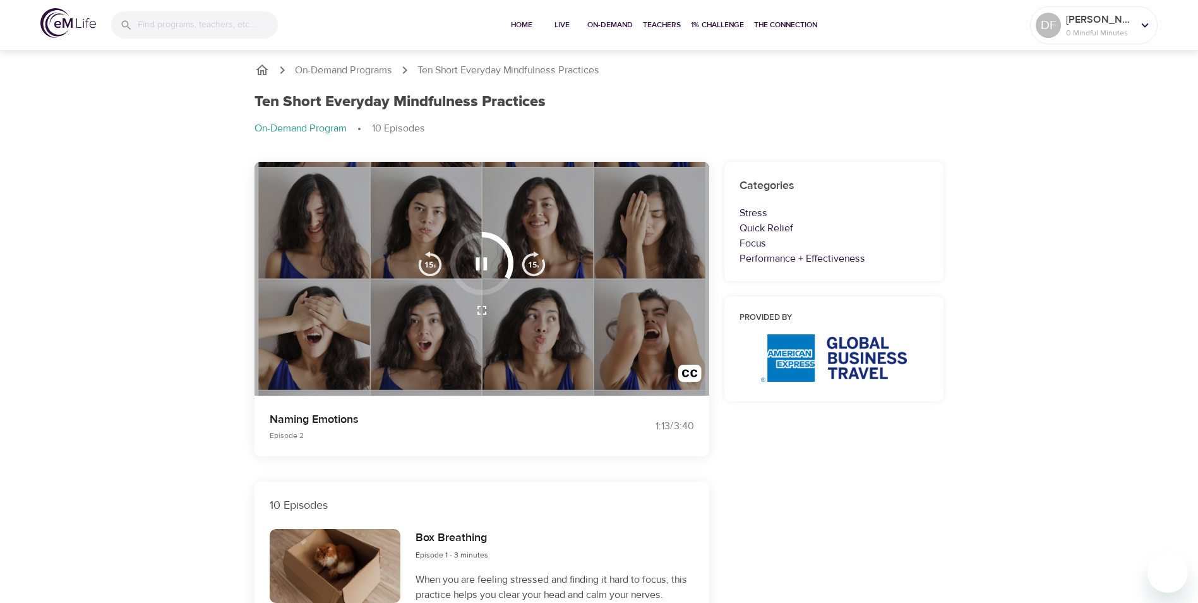
click at [537, 255] on img "button" at bounding box center [533, 263] width 25 height 25
click at [534, 255] on img "button" at bounding box center [533, 263] width 25 height 25
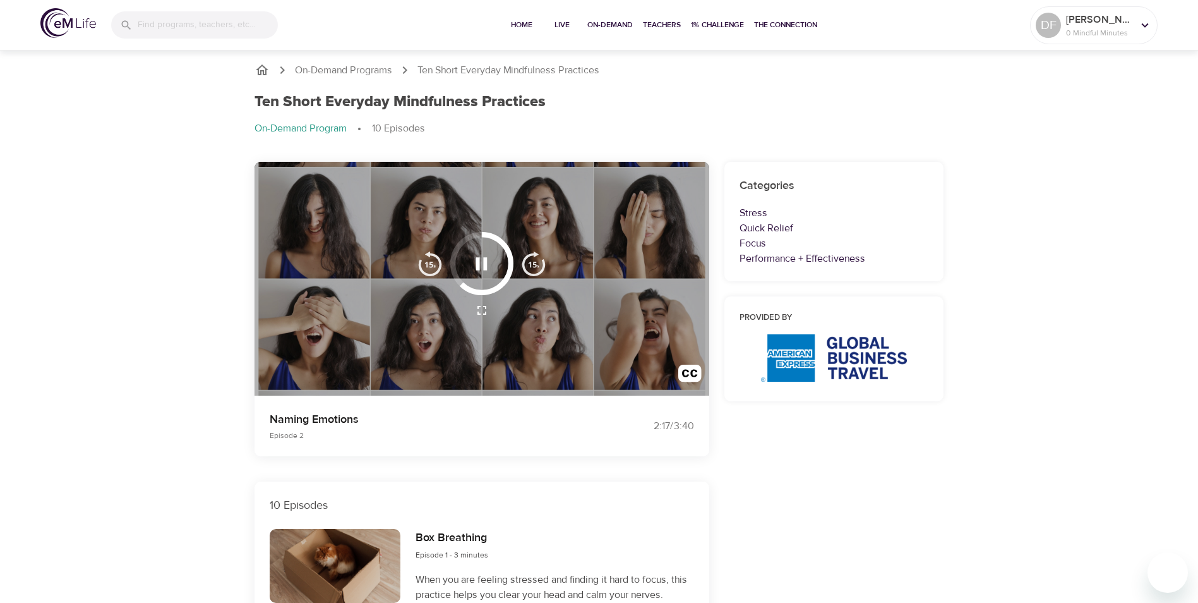
click at [534, 255] on img "button" at bounding box center [533, 263] width 25 height 25
click at [536, 255] on img "button" at bounding box center [533, 263] width 25 height 25
click at [522, 265] on img "button" at bounding box center [533, 263] width 25 height 25
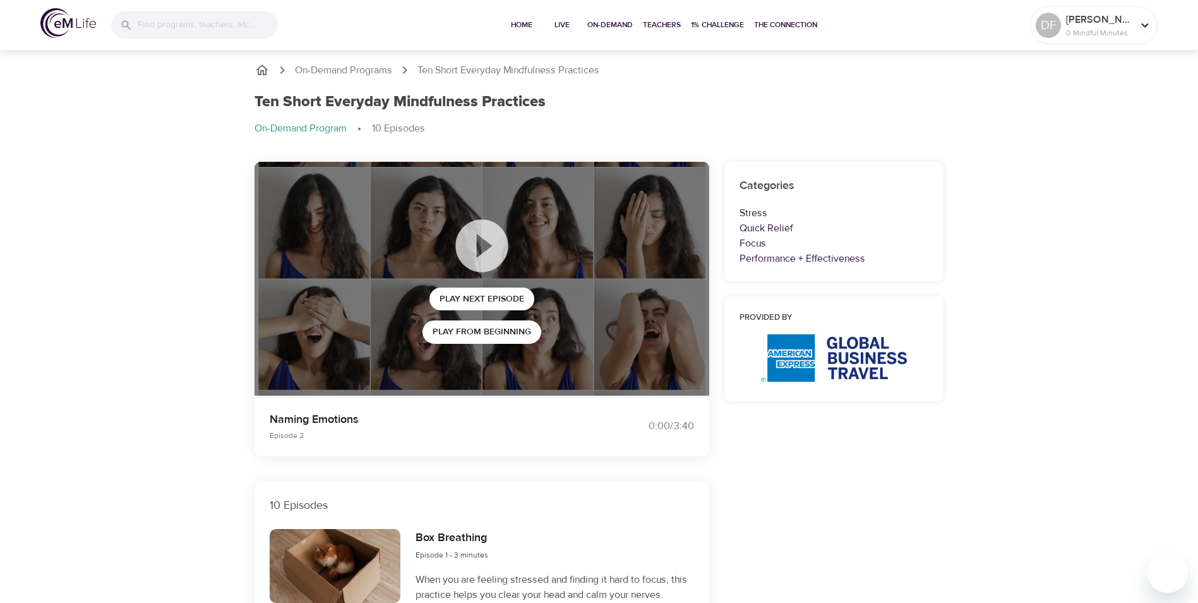
click at [485, 238] on icon at bounding box center [481, 245] width 52 height 52
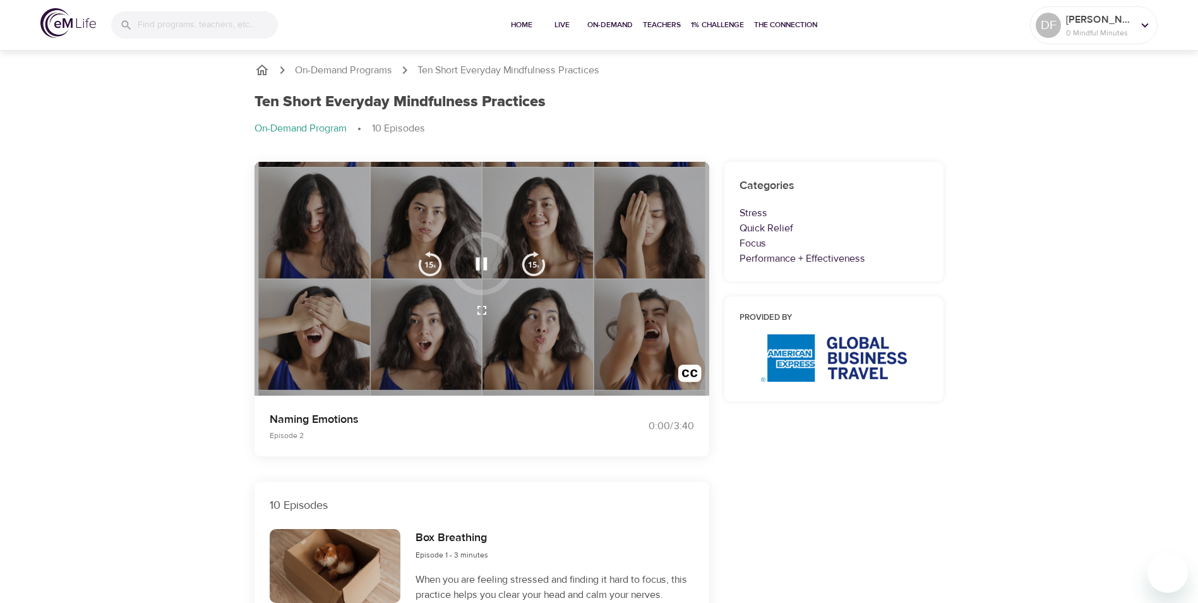
click at [418, 265] on img "button" at bounding box center [430, 263] width 25 height 25
click at [426, 262] on img "button" at bounding box center [430, 263] width 25 height 25
click at [490, 233] on div at bounding box center [481, 263] width 63 height 63
click at [536, 257] on img "button" at bounding box center [533, 263] width 25 height 25
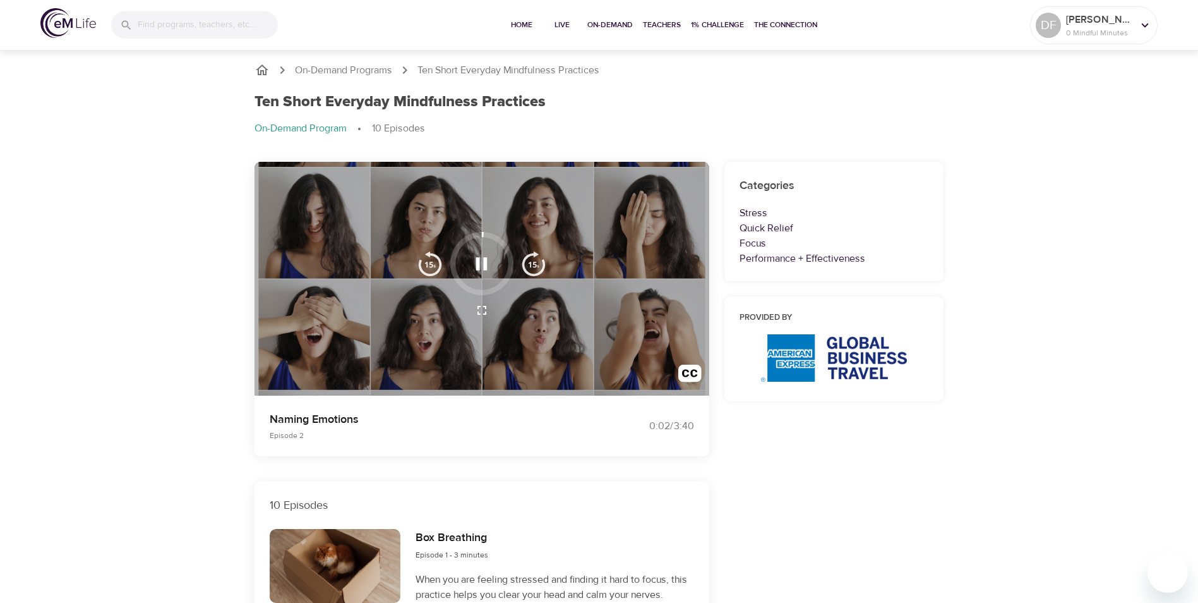
click at [536, 257] on img "button" at bounding box center [533, 263] width 25 height 25
click at [529, 267] on img "button" at bounding box center [533, 263] width 25 height 25
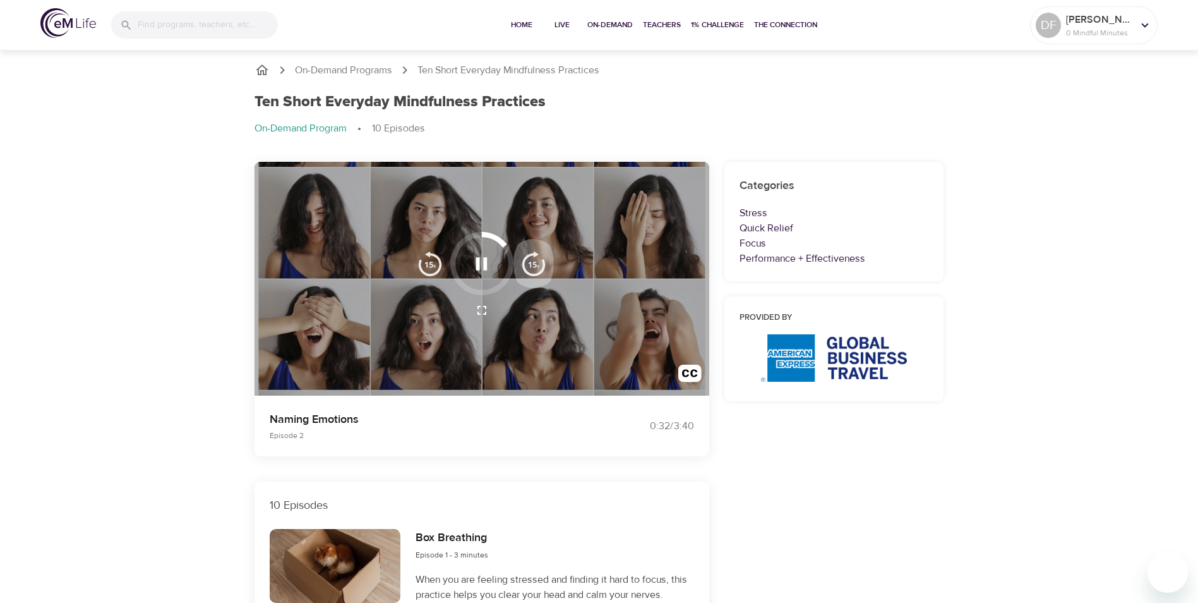
click at [526, 275] on img "button" at bounding box center [533, 263] width 25 height 25
click at [526, 271] on img "button" at bounding box center [533, 263] width 25 height 25
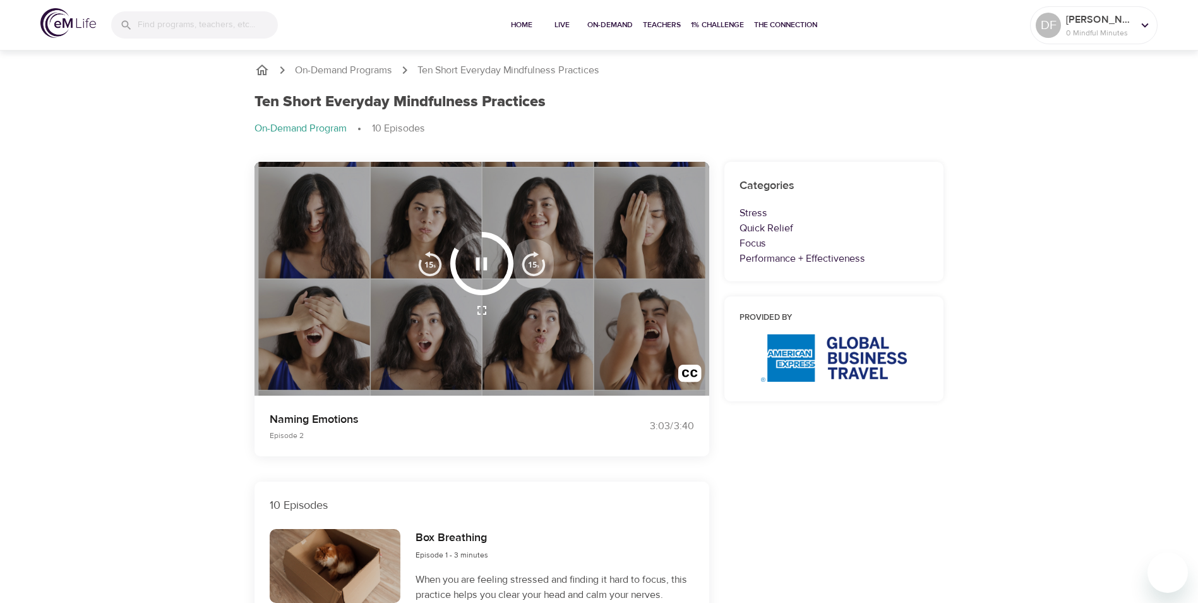
click at [526, 271] on img "button" at bounding box center [533, 263] width 25 height 25
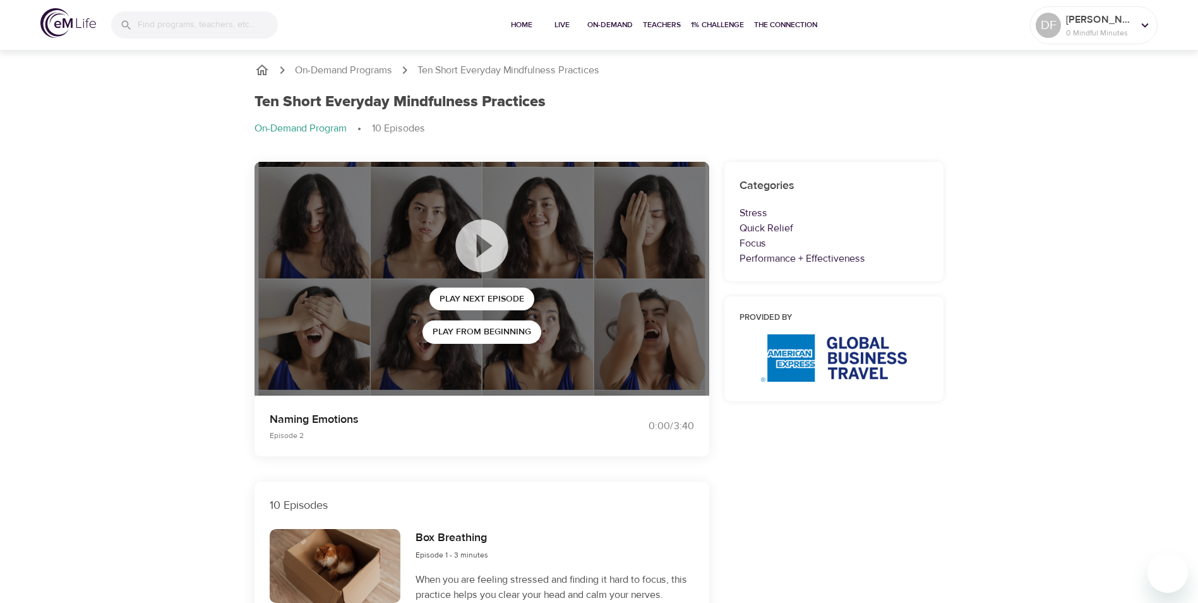
click at [489, 247] on icon at bounding box center [481, 245] width 63 height 63
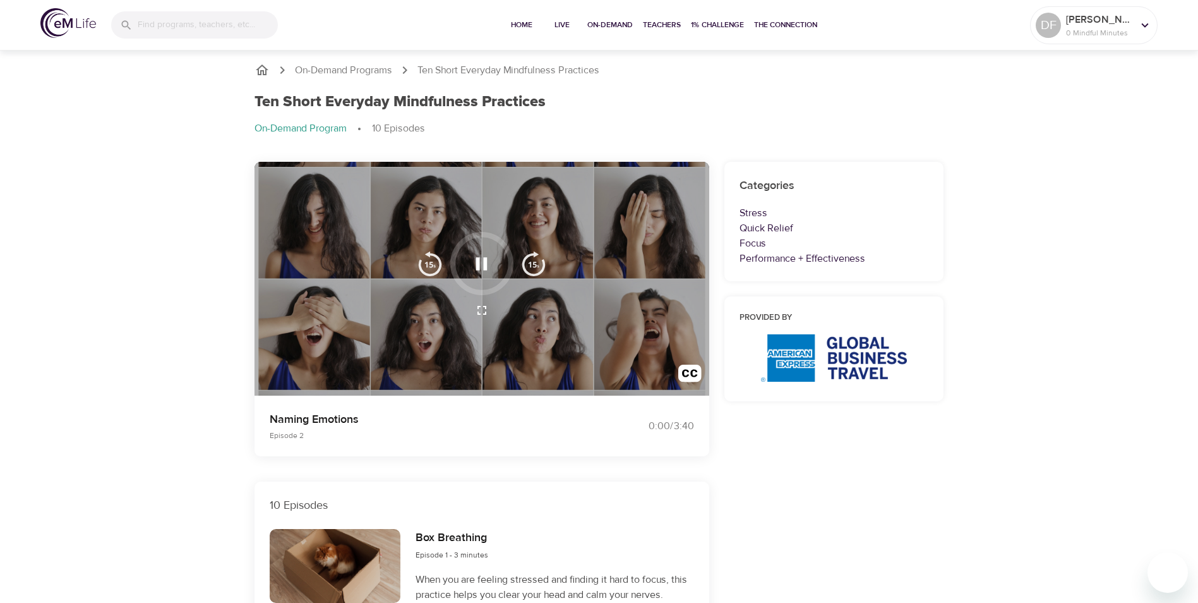
click at [440, 260] on img "button" at bounding box center [430, 263] width 25 height 25
click at [530, 262] on img "button" at bounding box center [533, 263] width 25 height 25
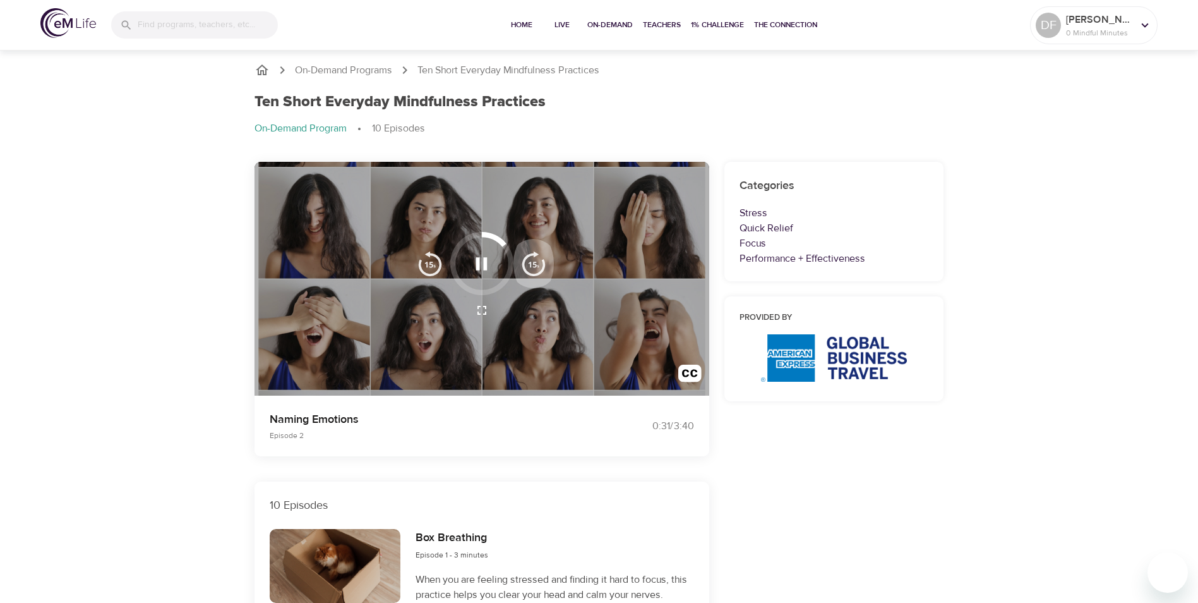
click at [530, 262] on img "button" at bounding box center [533, 263] width 25 height 25
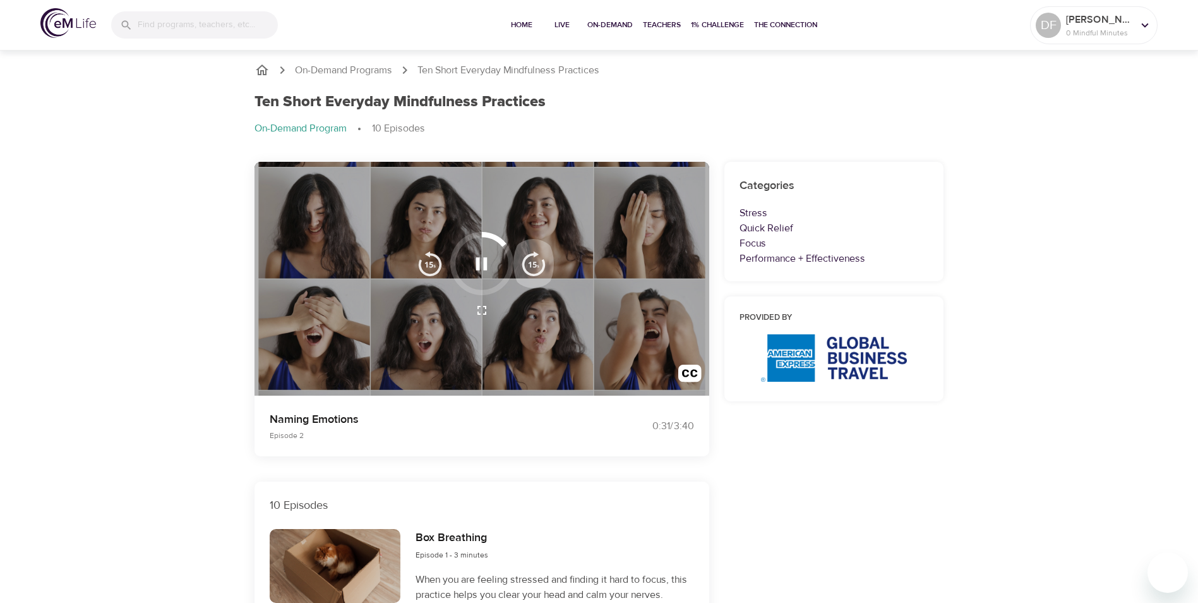
click at [530, 262] on img "button" at bounding box center [533, 263] width 25 height 25
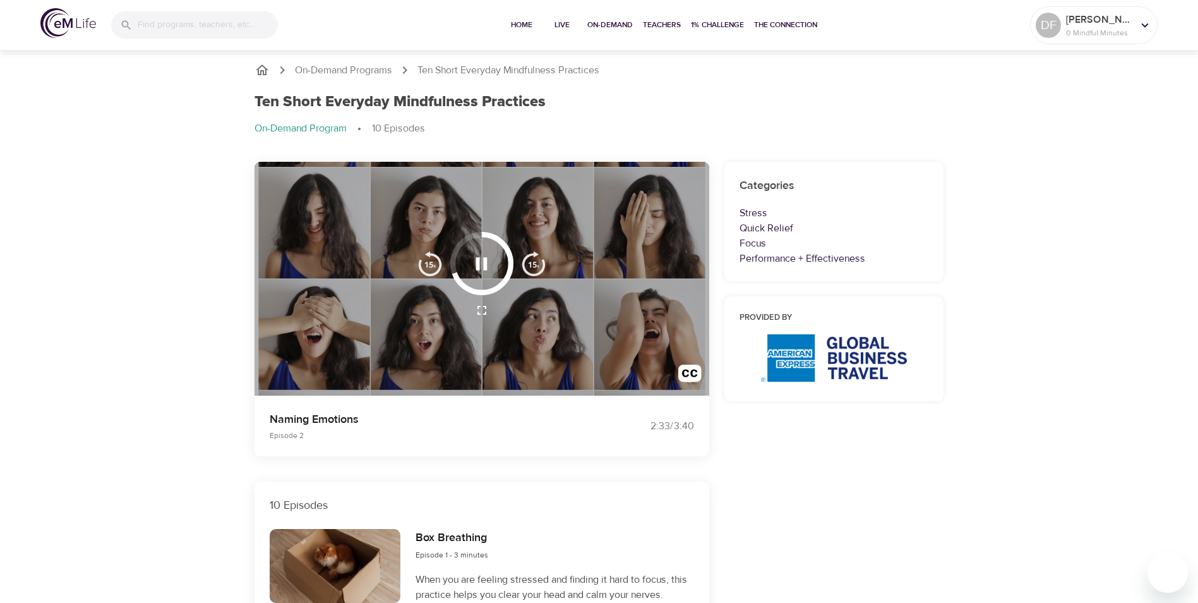
click at [530, 262] on img "button" at bounding box center [533, 263] width 25 height 25
